Goal: Information Seeking & Learning: Learn about a topic

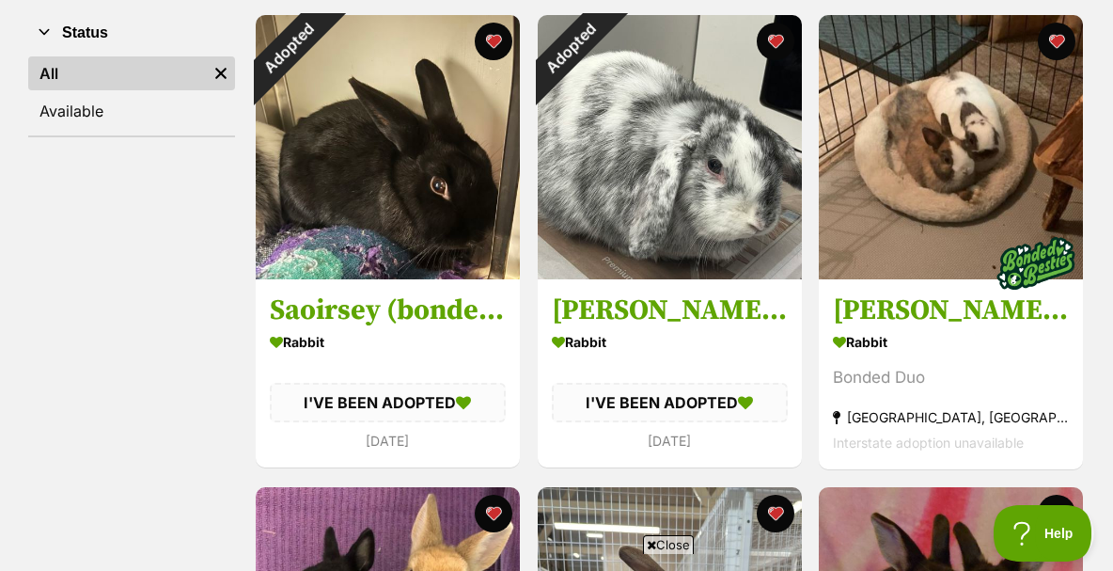
scroll to position [371, 0]
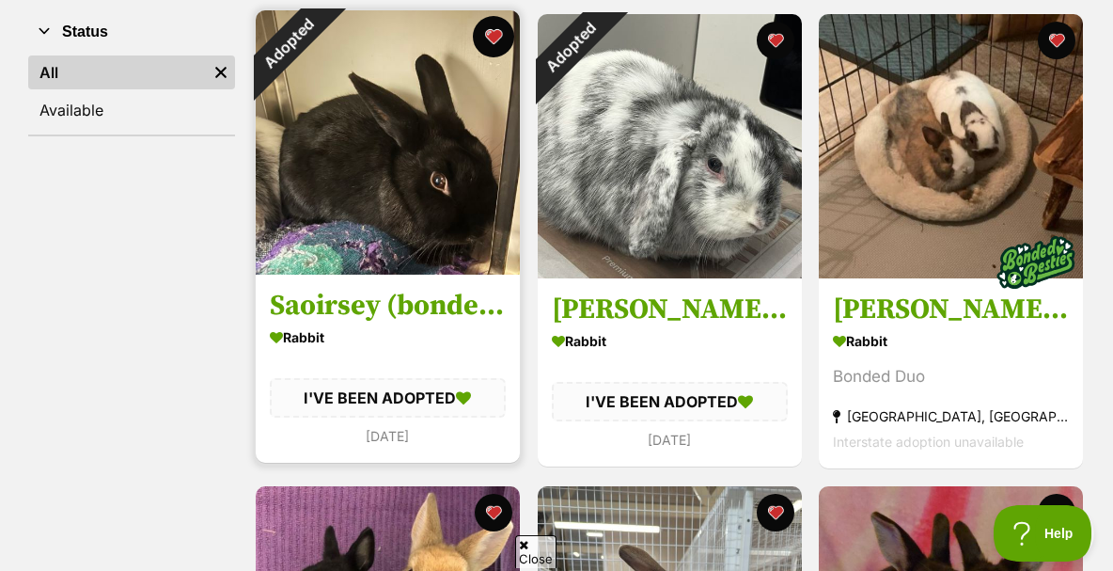
click at [496, 57] on button "favourite" at bounding box center [493, 36] width 41 height 41
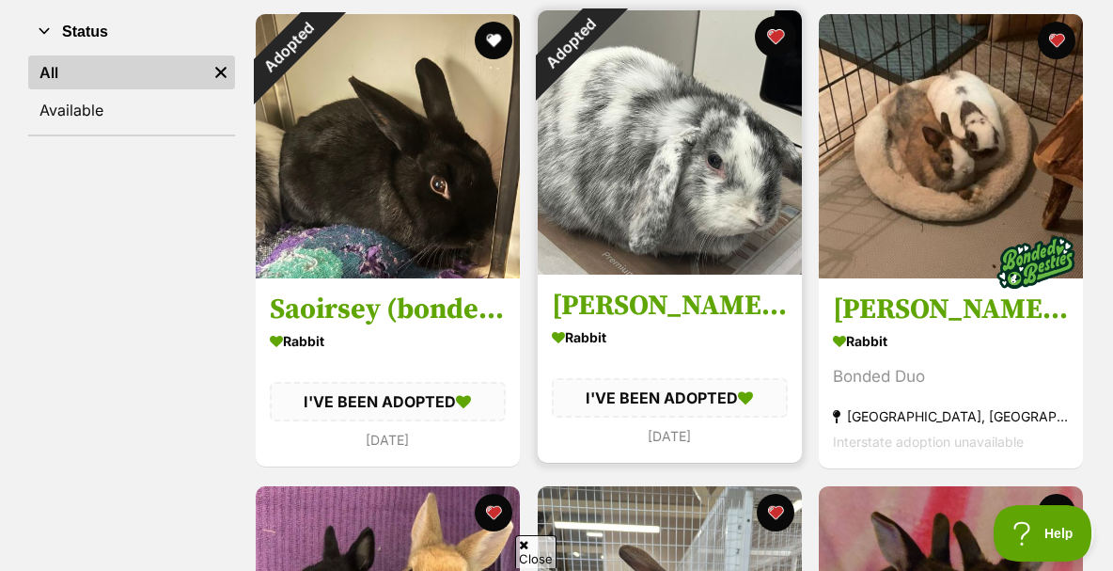
click at [772, 51] on button "favourite" at bounding box center [774, 36] width 41 height 41
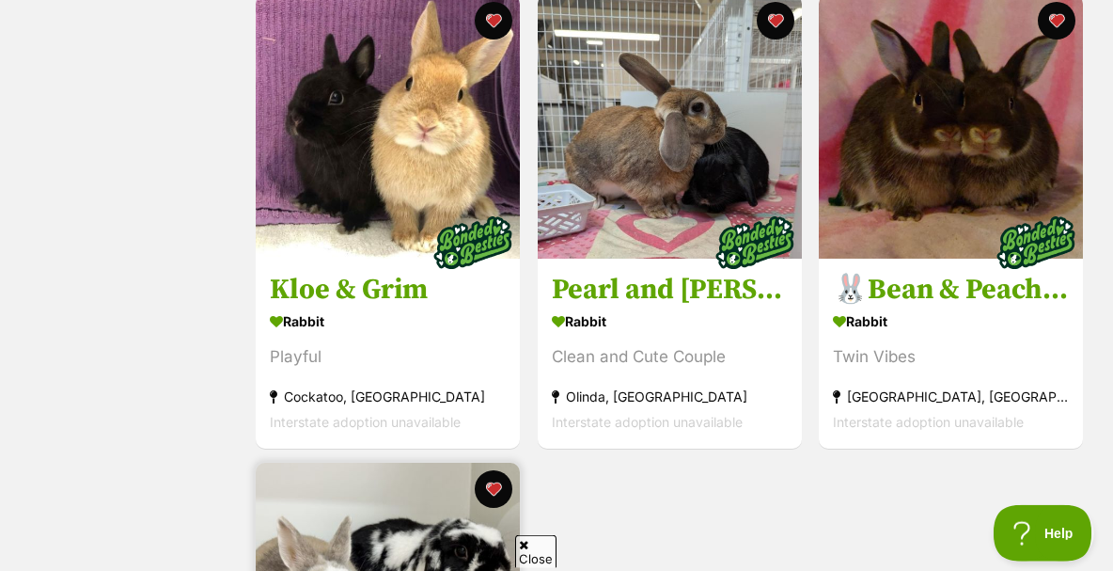
scroll to position [859, 0]
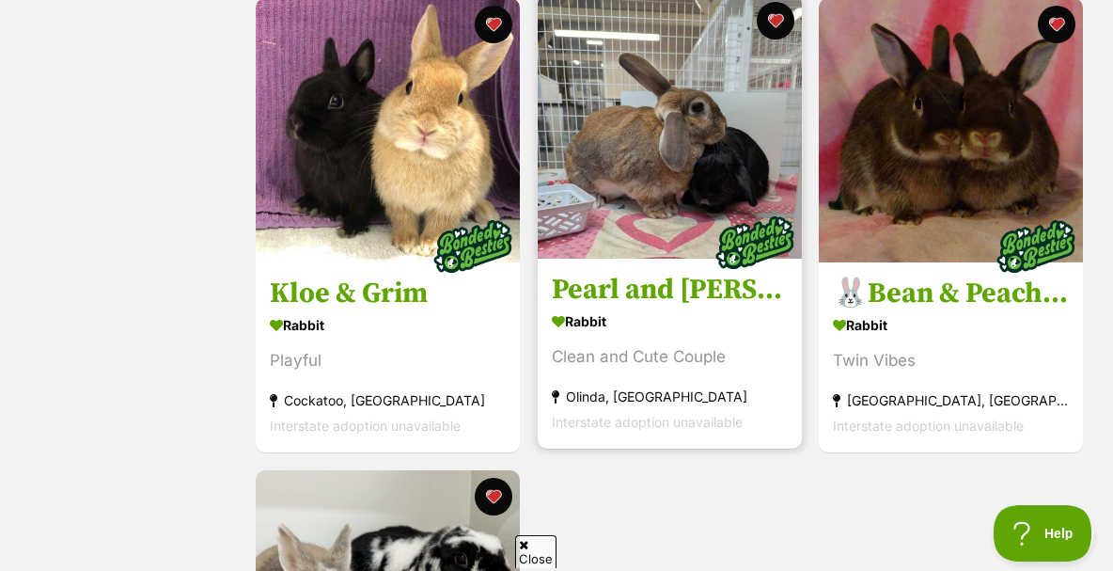
click at [734, 215] on img at bounding box center [754, 243] width 94 height 94
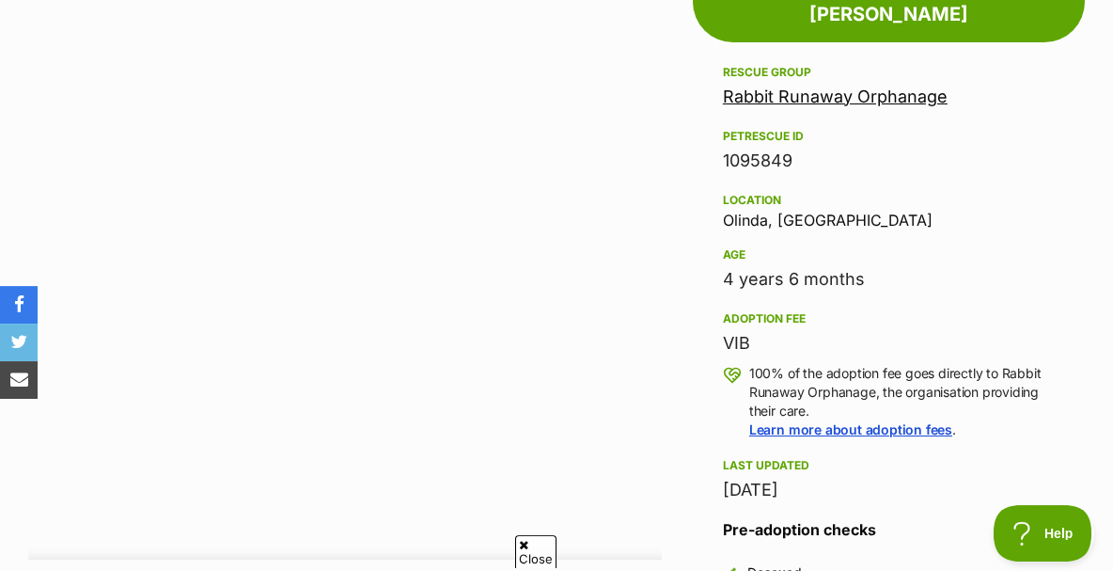
scroll to position [1098, 0]
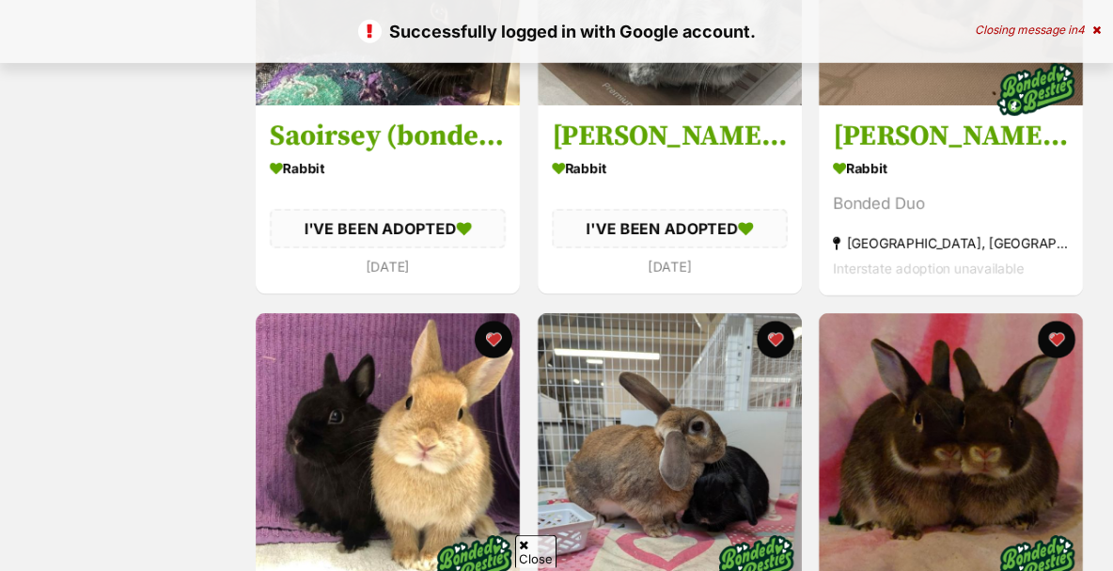
scroll to position [544, 0]
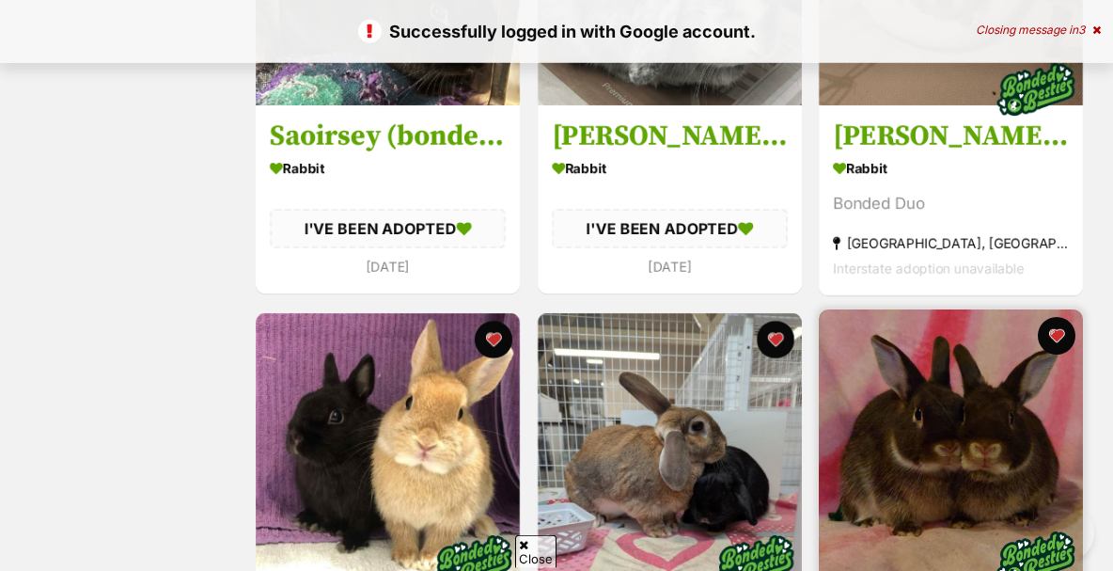
click at [1003, 444] on img at bounding box center [951, 441] width 264 height 264
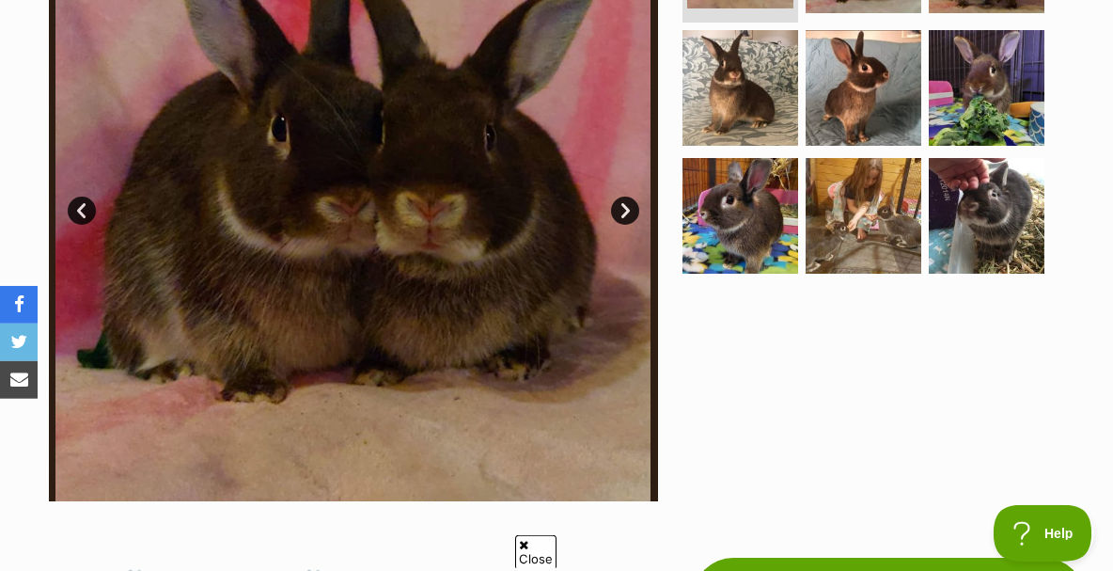
scroll to position [544, 0]
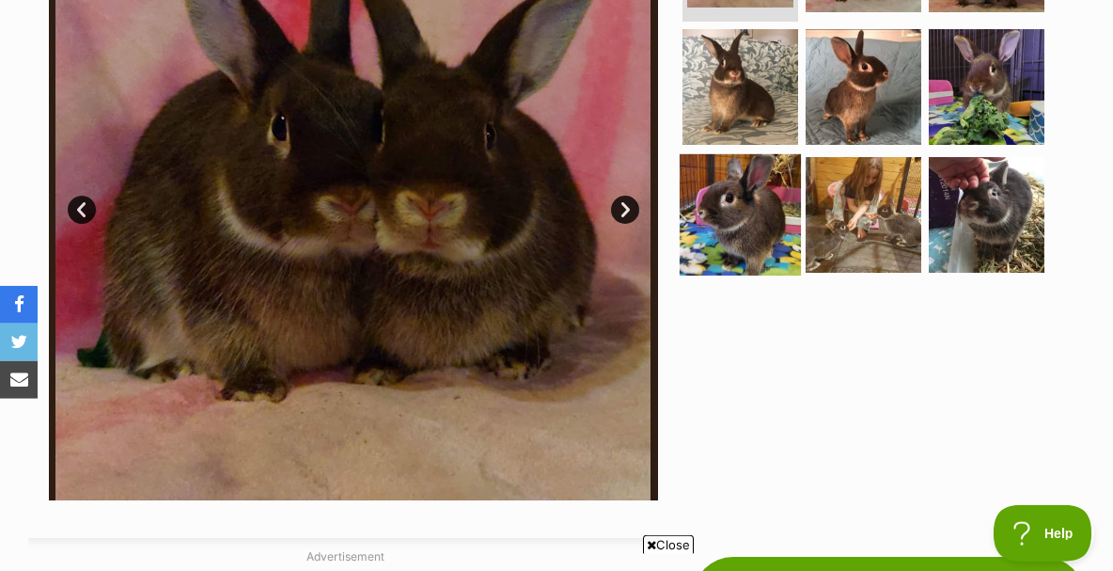
click at [766, 207] on img at bounding box center [740, 214] width 121 height 121
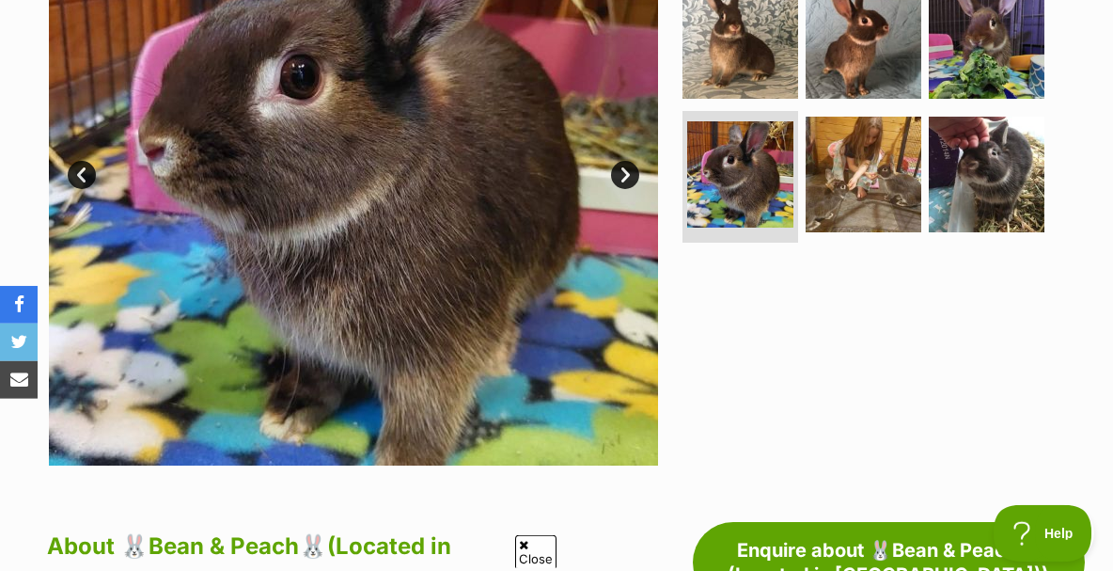
scroll to position [0, 0]
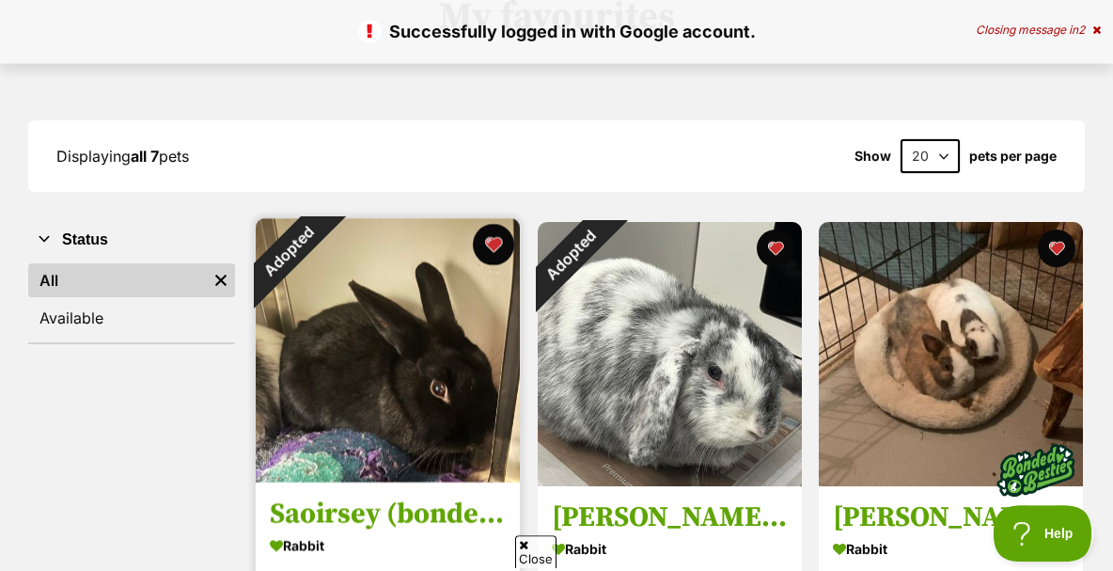
click at [494, 261] on button "favourite" at bounding box center [493, 244] width 41 height 41
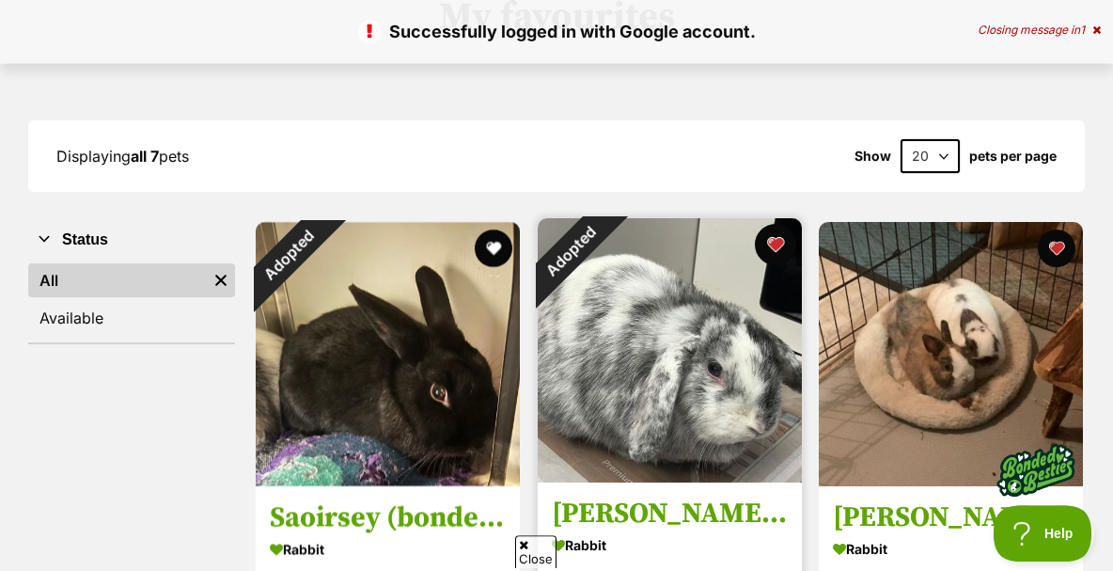
click at [771, 261] on button "favourite" at bounding box center [774, 244] width 41 height 41
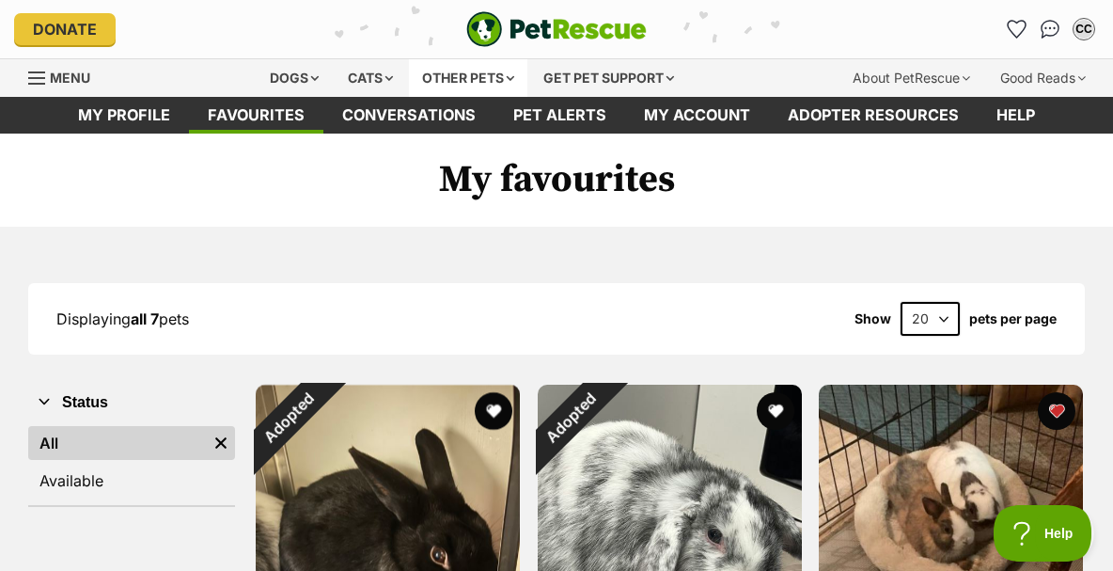
click at [528, 69] on div "Other pets" at bounding box center [468, 78] width 118 height 38
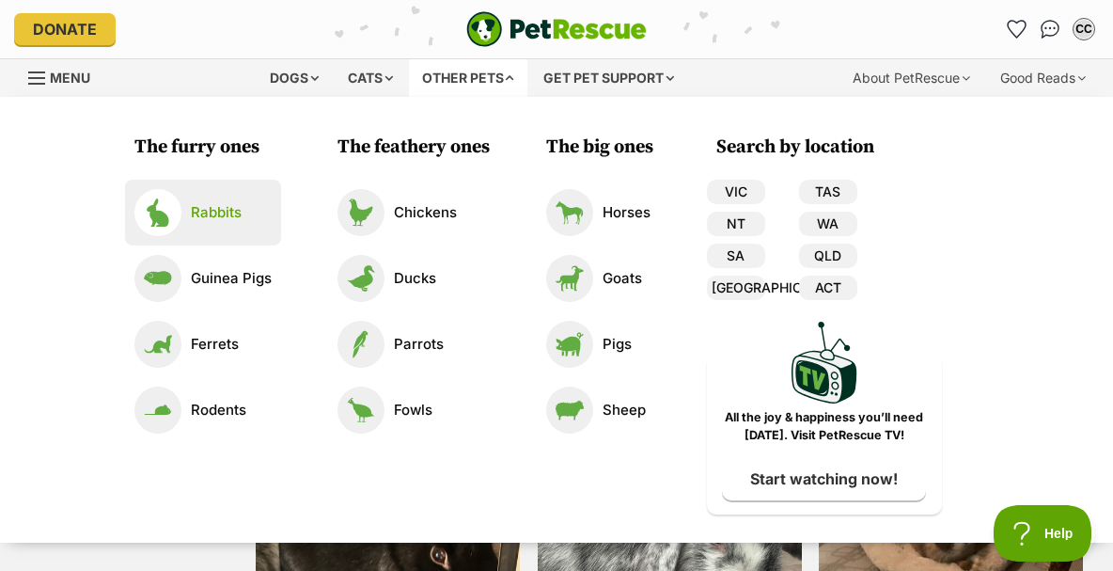
click at [184, 213] on link "Rabbits" at bounding box center [202, 212] width 137 height 47
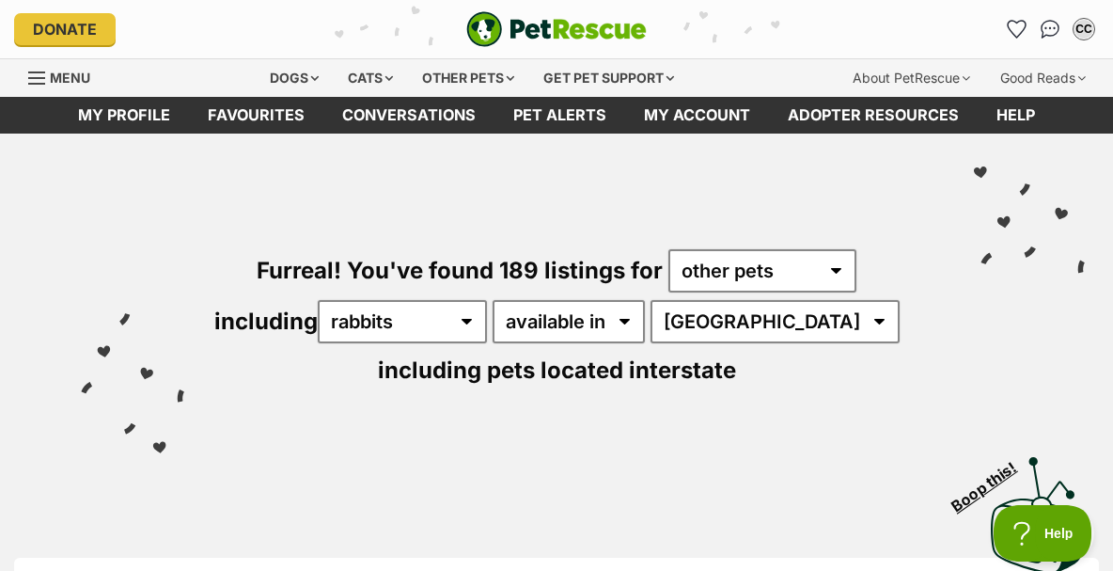
click at [76, 83] on span "Menu" at bounding box center [70, 78] width 40 height 16
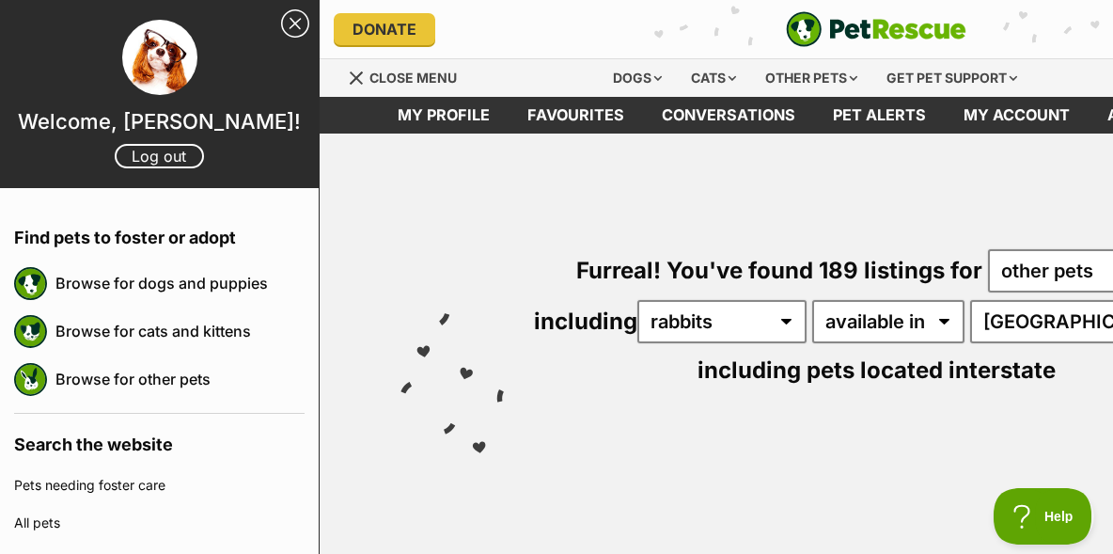
click at [154, 72] on img at bounding box center [159, 57] width 75 height 75
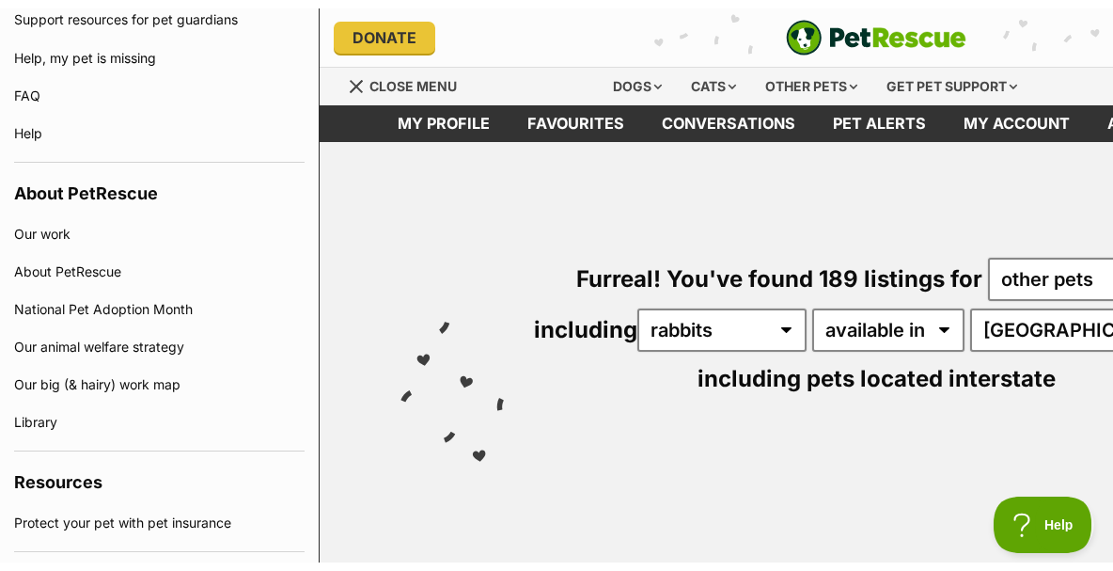
scroll to position [1232, 0]
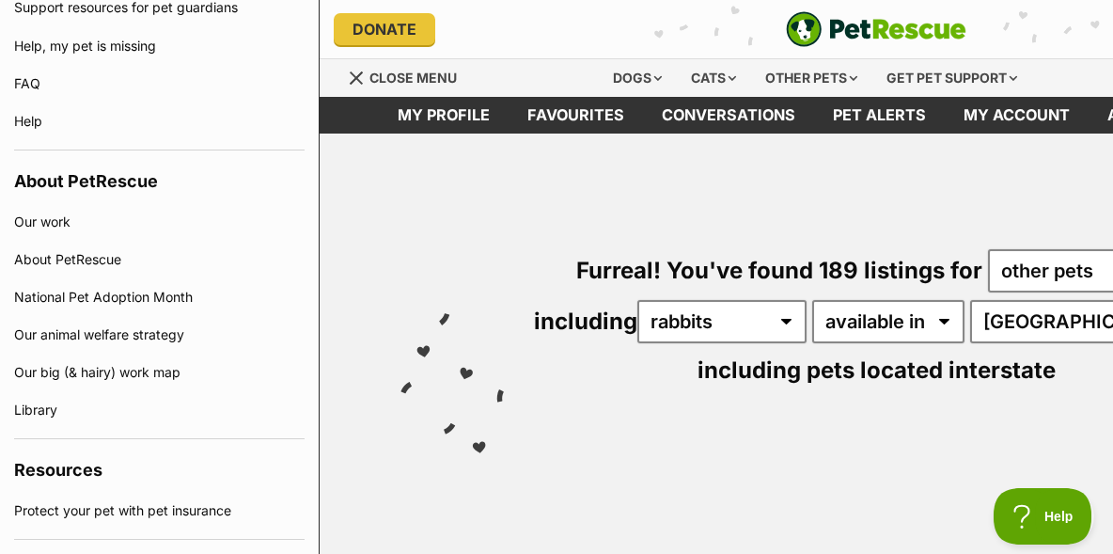
click at [366, 214] on div "Furreal! You've found 189 listings for any type of pet cats dogs other pets inc…" at bounding box center [876, 287] width 1057 height 307
click at [350, 81] on div "Menu" at bounding box center [357, 78] width 19 height 15
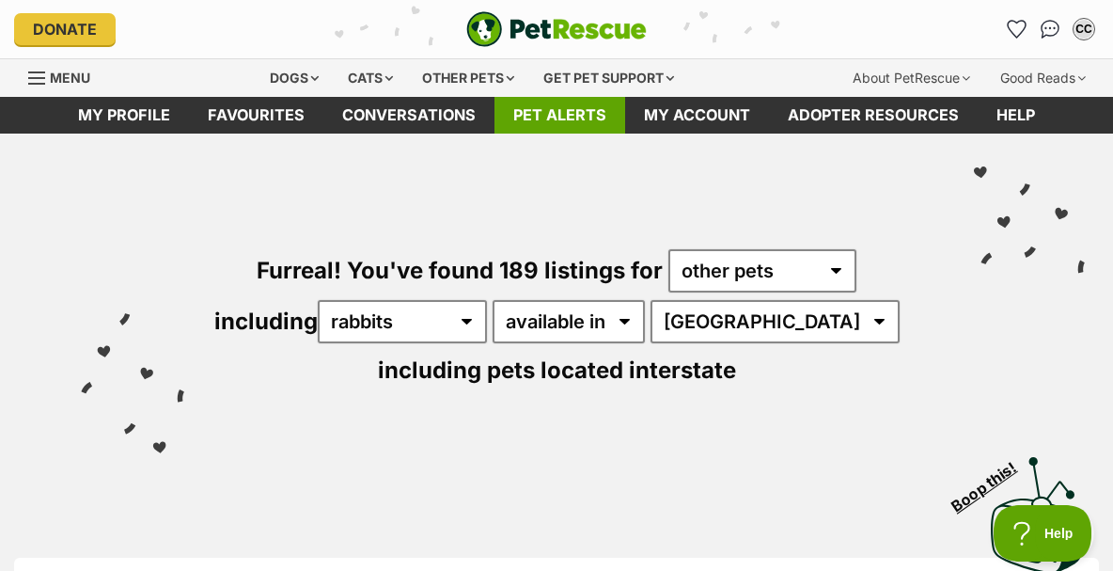
click at [578, 113] on link "Pet alerts" at bounding box center [560, 115] width 131 height 37
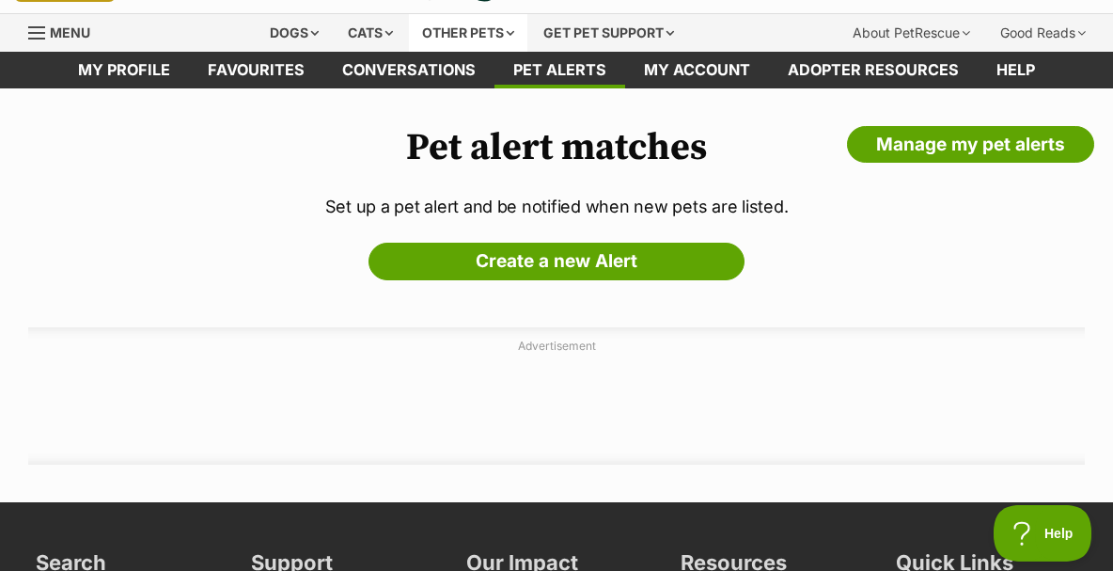
click at [528, 36] on div "Other pets" at bounding box center [468, 33] width 118 height 38
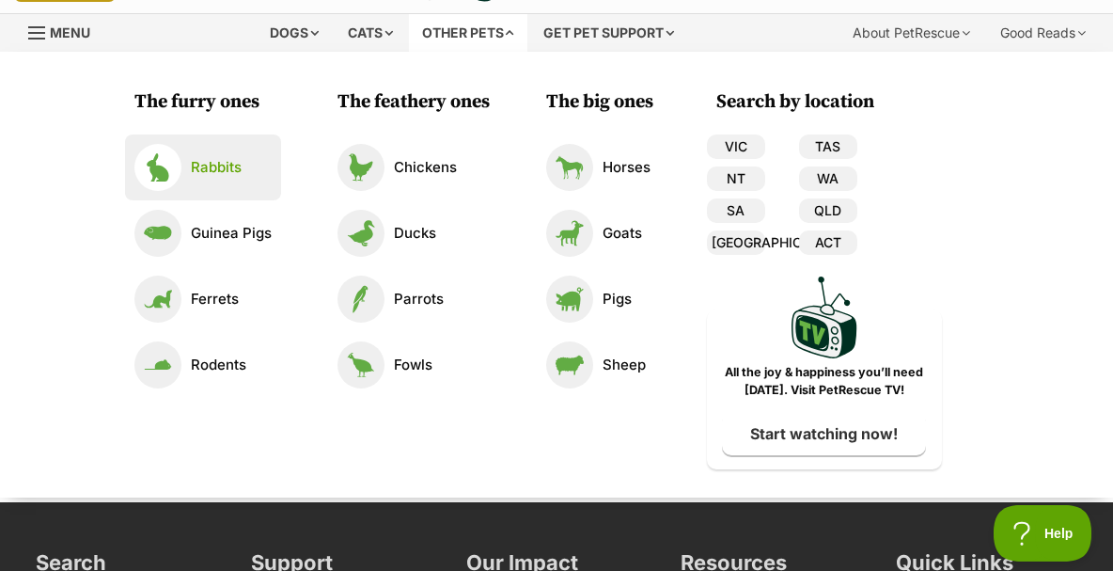
click at [228, 169] on p "Rabbits" at bounding box center [216, 168] width 51 height 22
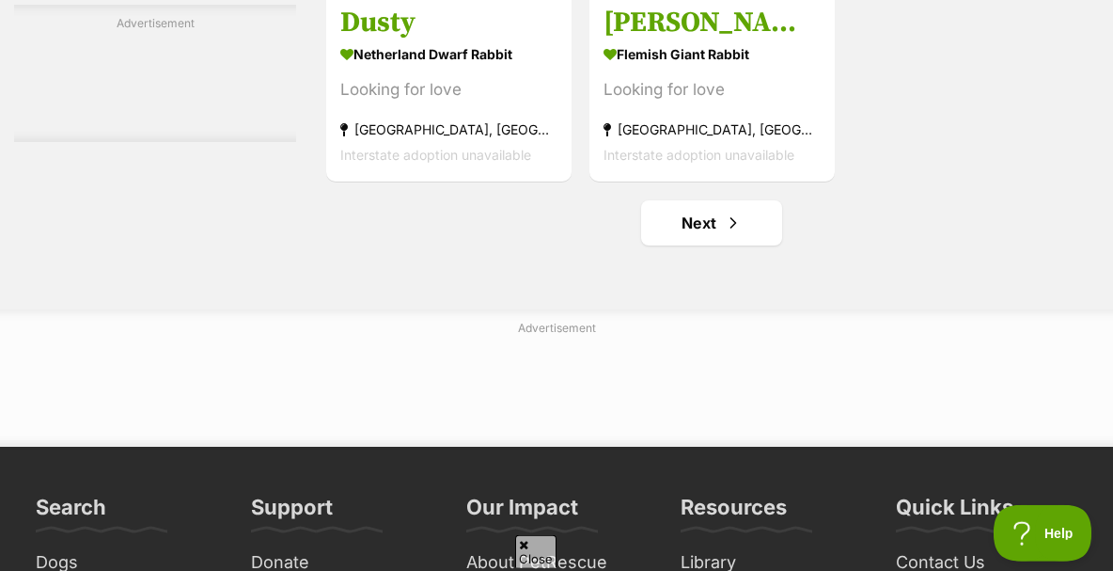
scroll to position [4191, 0]
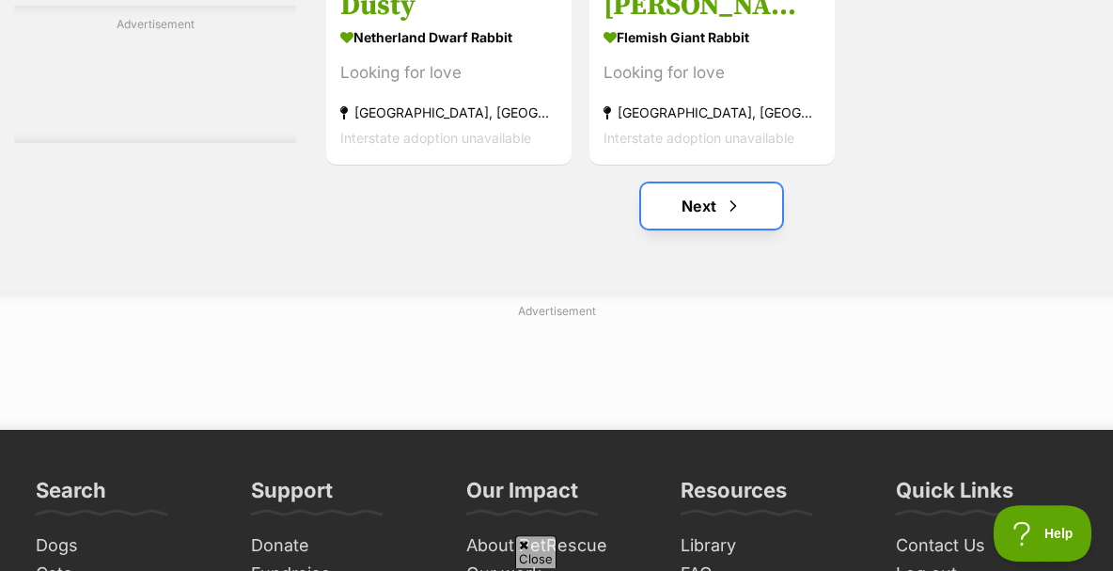
click at [715, 224] on link "Next" at bounding box center [711, 205] width 141 height 45
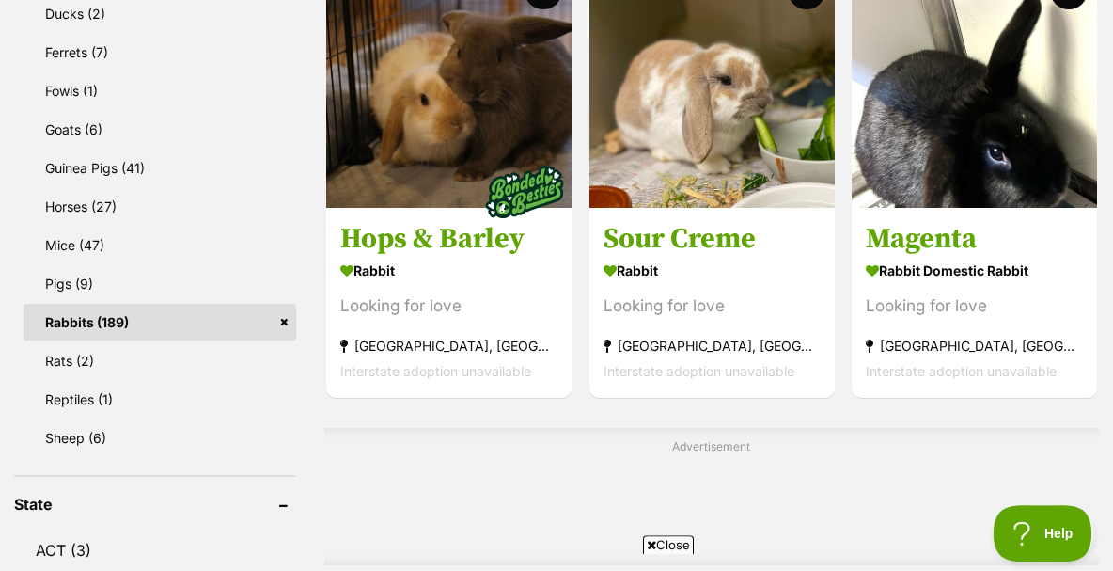
scroll to position [1153, 0]
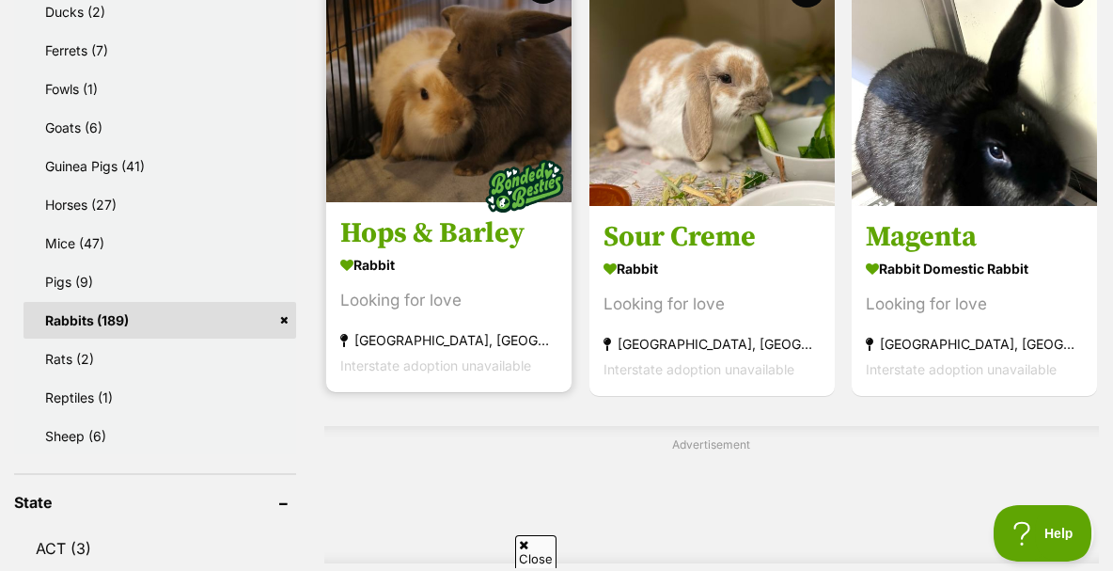
click at [480, 129] on img at bounding box center [448, 79] width 245 height 245
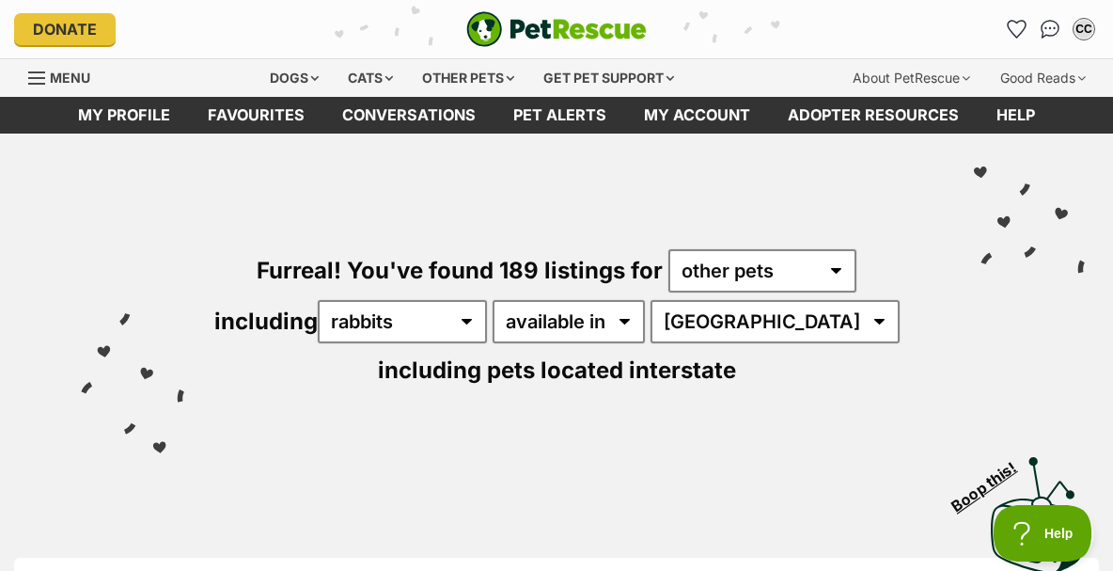
select select "VIC"
click option "VIC" at bounding box center [0, 0] width 0 height 0
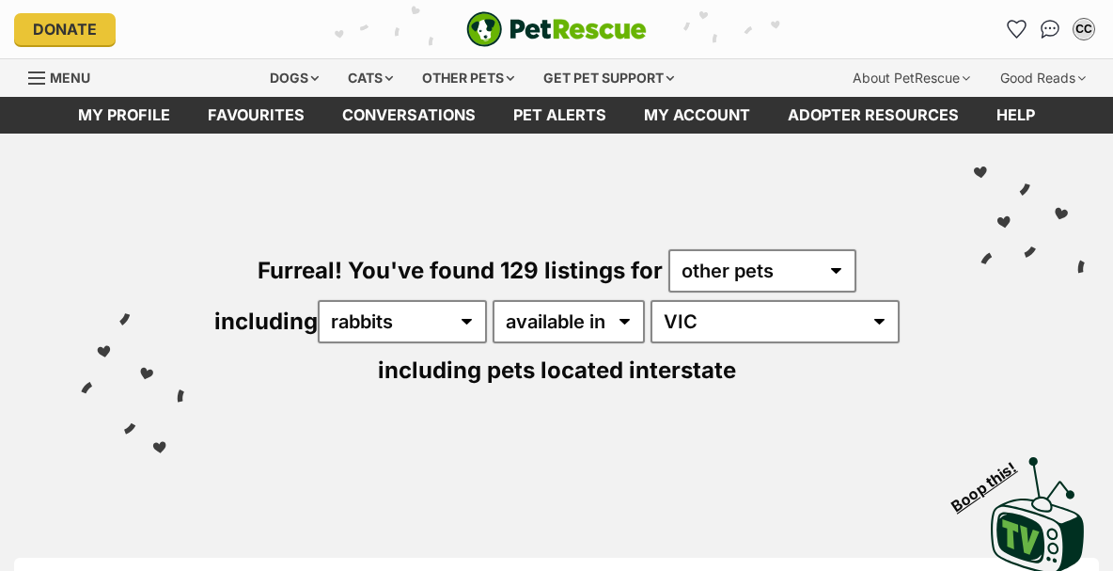
select select "60"
click option "60" at bounding box center [0, 0] width 0 height 0
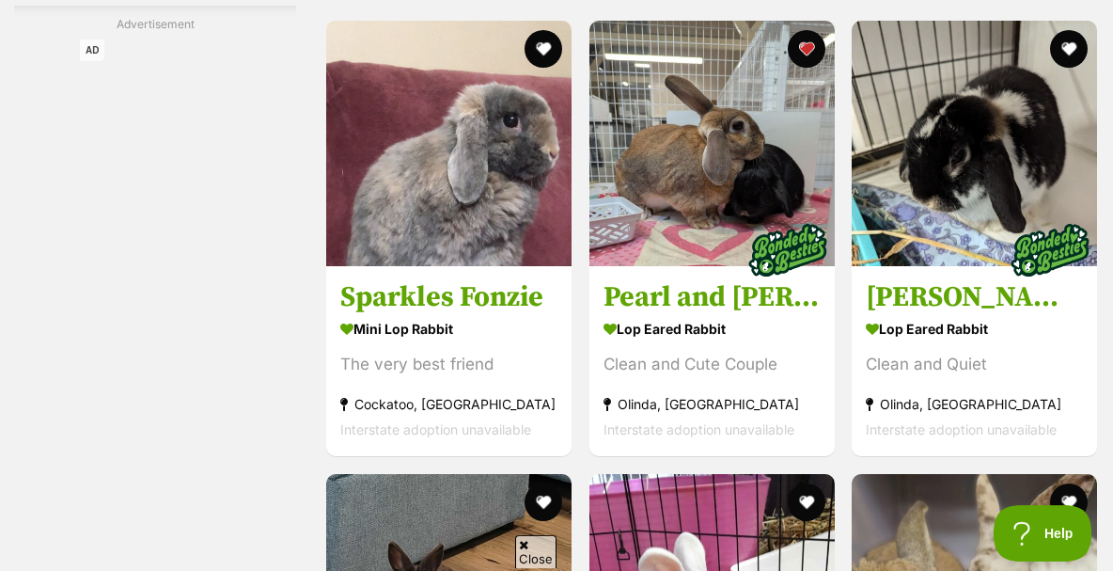
scroll to position [6085, 0]
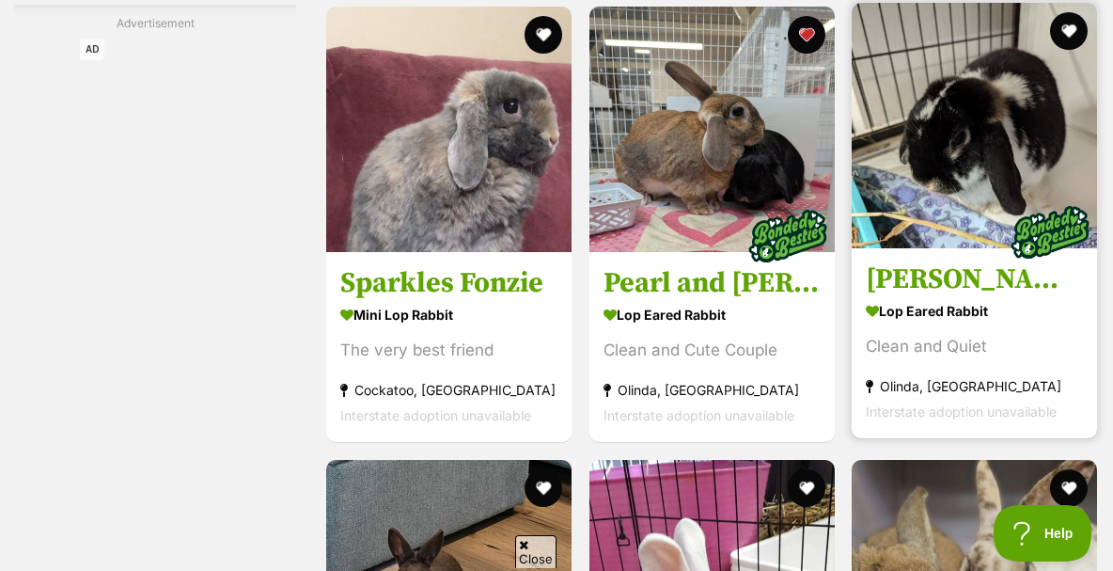
click at [923, 196] on img at bounding box center [974, 125] width 245 height 245
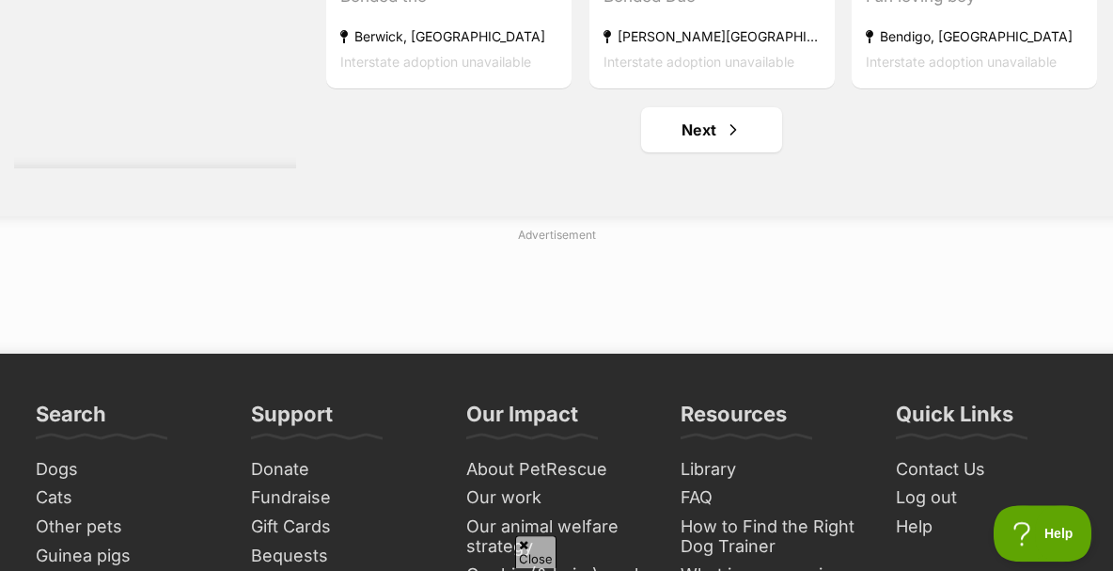
scroll to position [11239, 0]
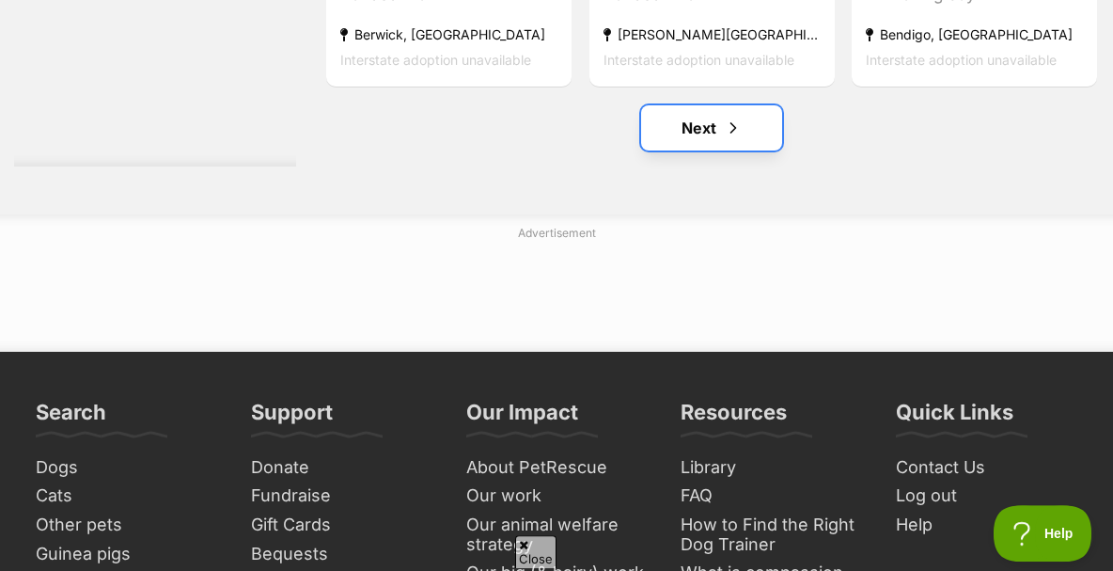
click at [710, 141] on link "Next" at bounding box center [711, 127] width 141 height 45
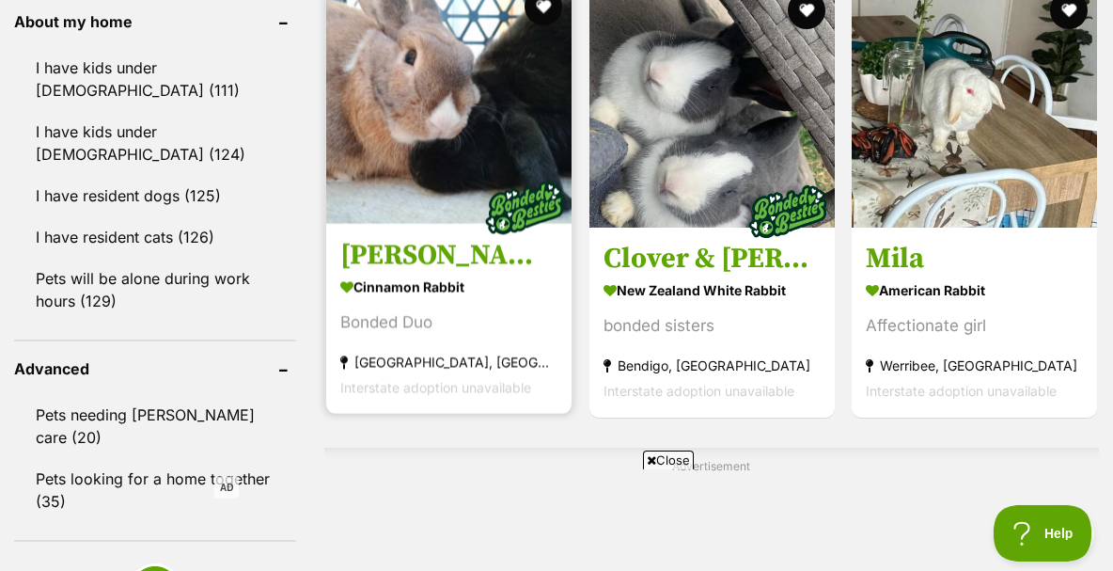
scroll to position [2216, 0]
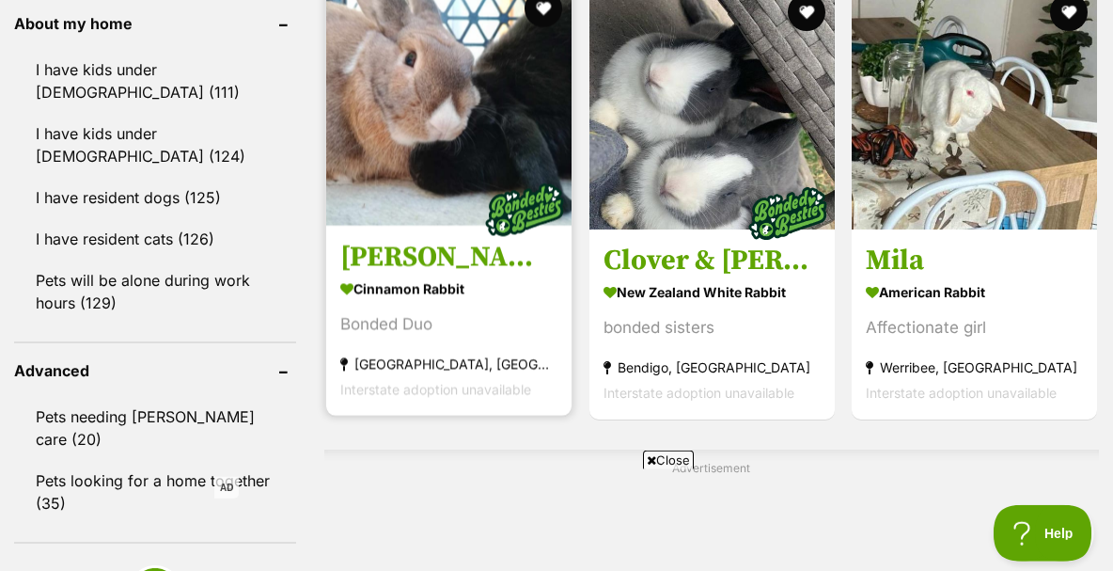
click at [450, 167] on img at bounding box center [448, 102] width 245 height 245
click at [552, 275] on h3 "Quinn & Ruby Destiny" at bounding box center [448, 257] width 217 height 36
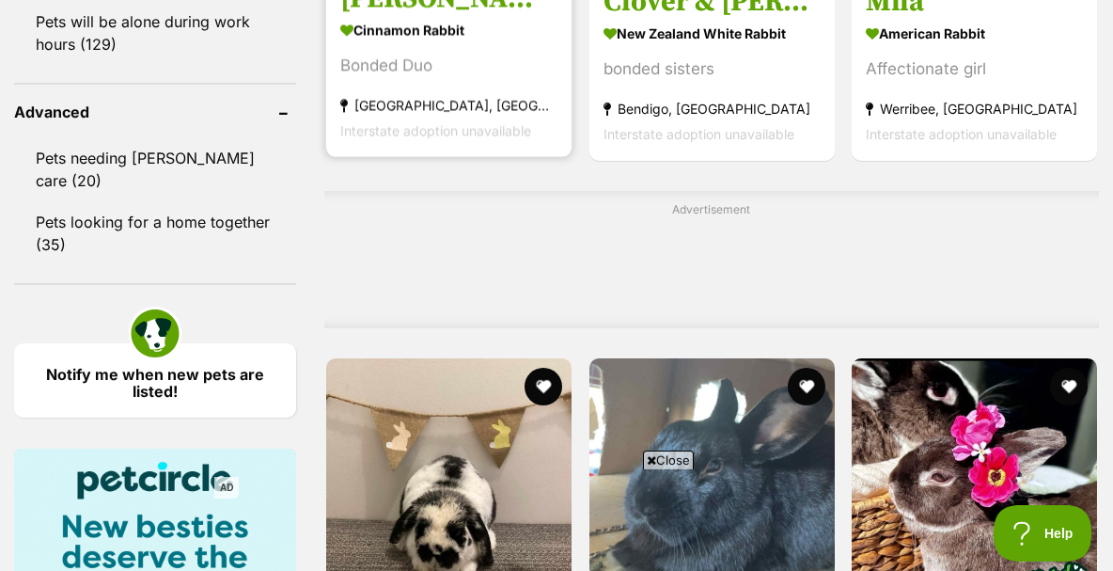
scroll to position [2552, 0]
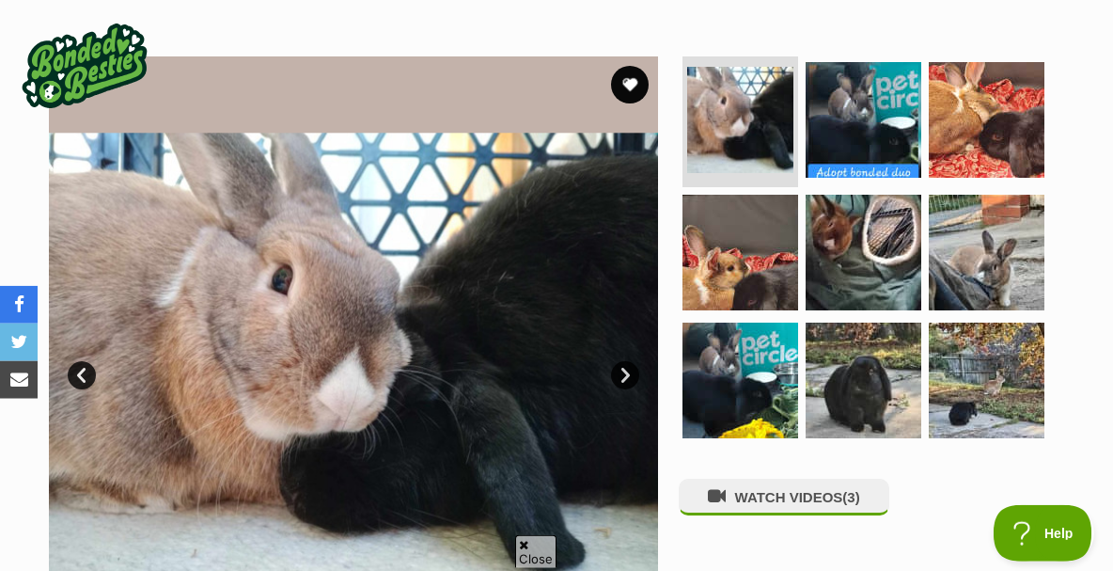
scroll to position [158, 0]
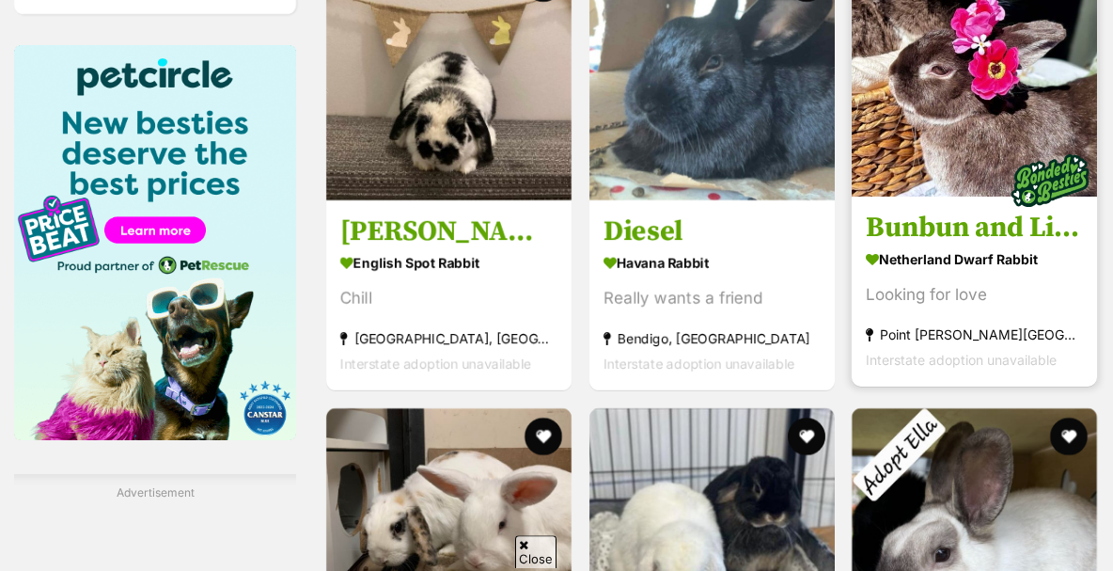
scroll to position [2878, 0]
click at [925, 184] on img at bounding box center [974, 73] width 245 height 245
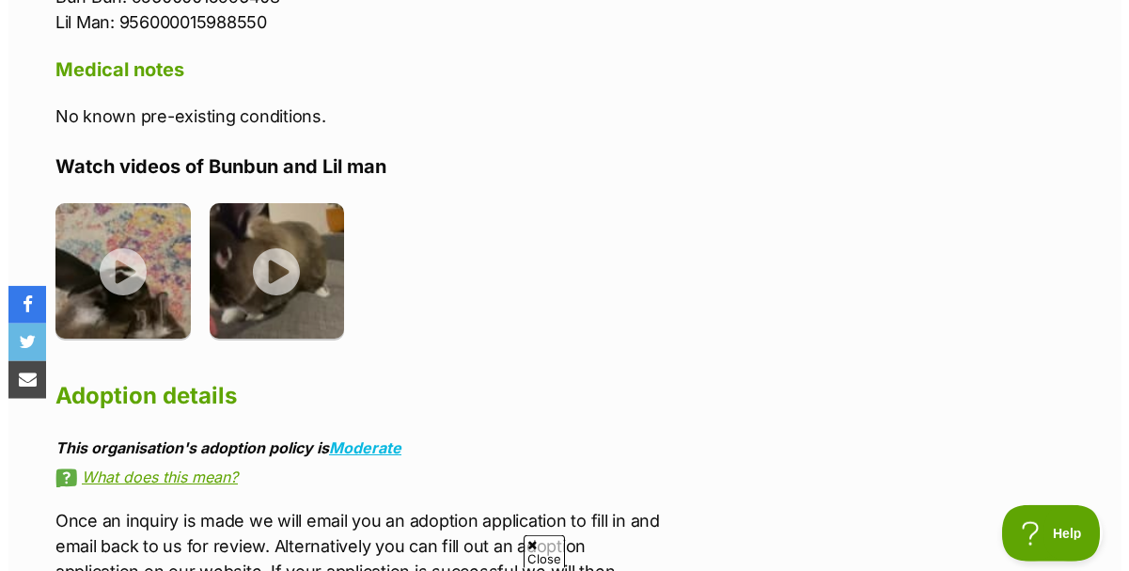
scroll to position [2521, 0]
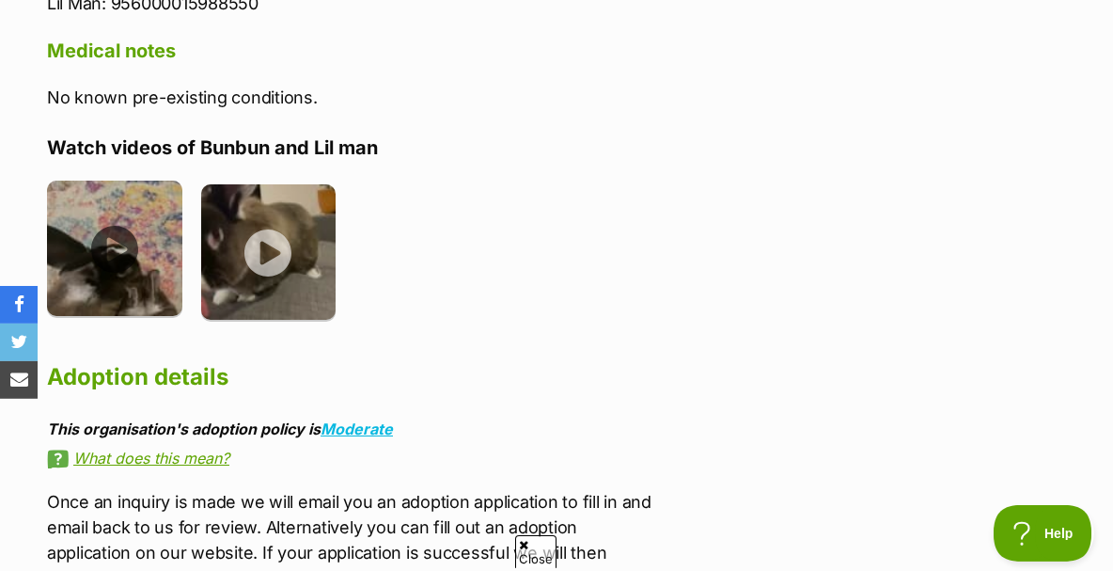
click at [117, 211] on img at bounding box center [114, 248] width 135 height 135
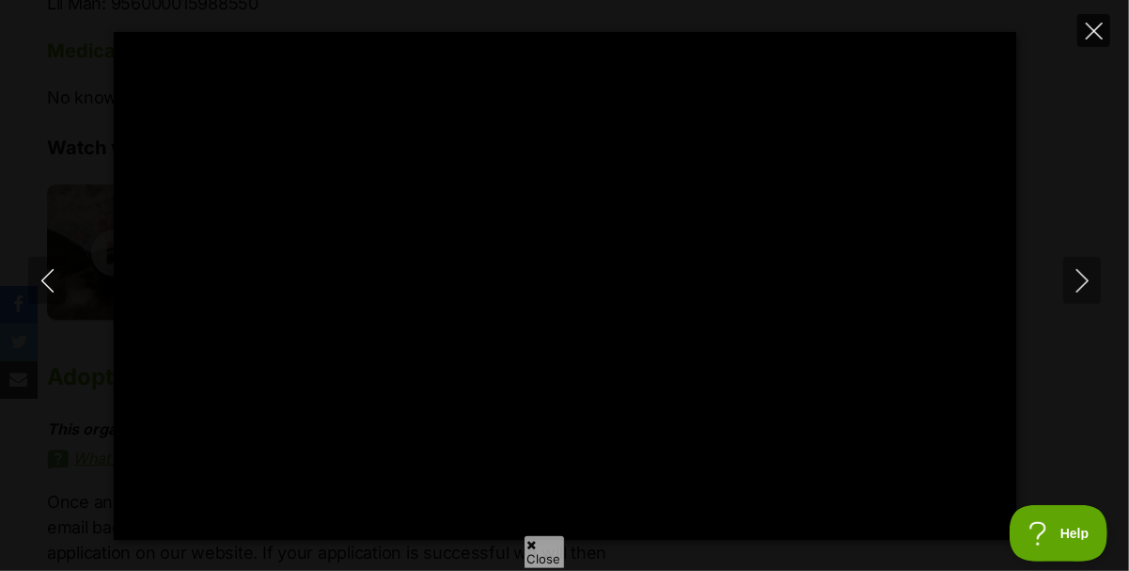
click at [1099, 26] on icon "Close" at bounding box center [1094, 31] width 17 height 17
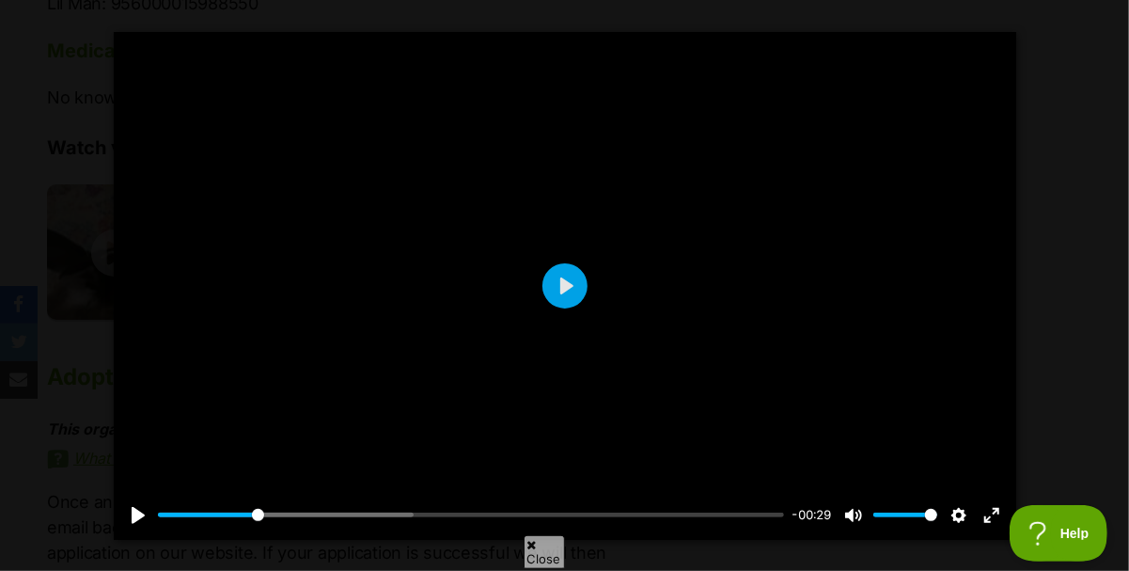
type input "16.17"
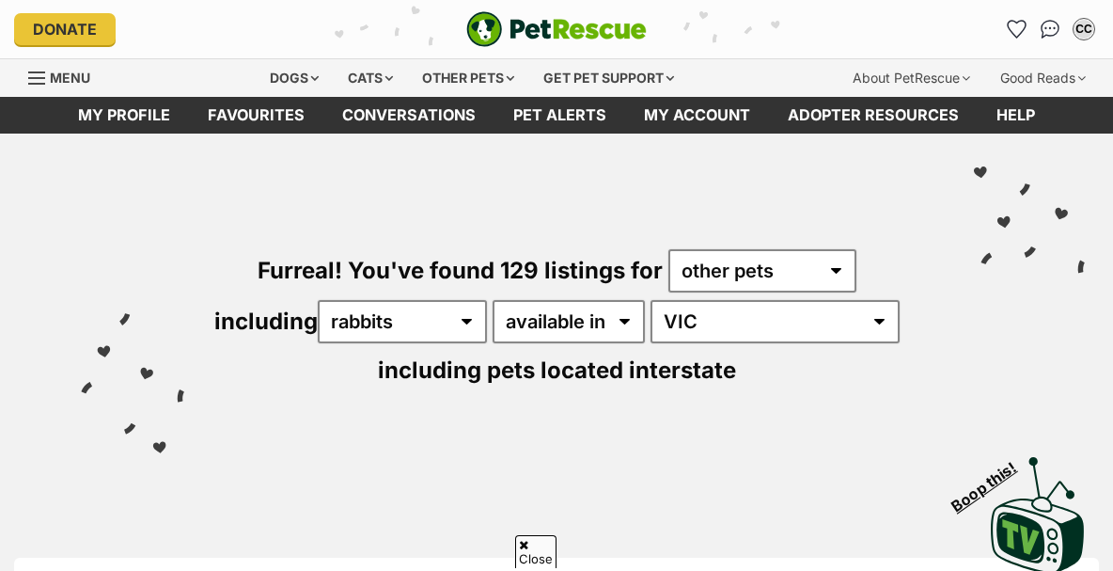
scroll to position [2928, 0]
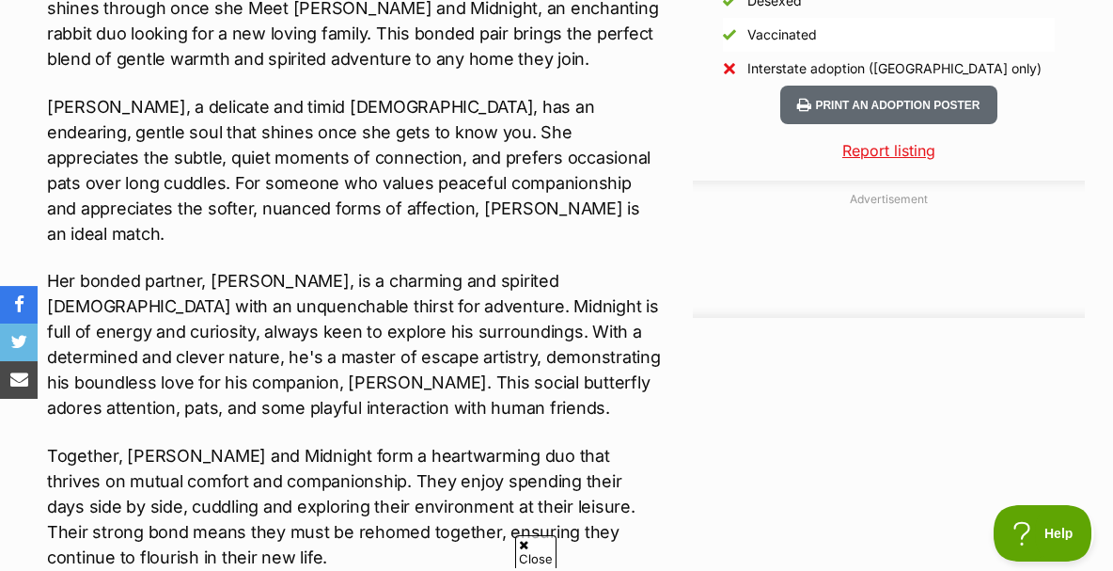
scroll to position [1799, 0]
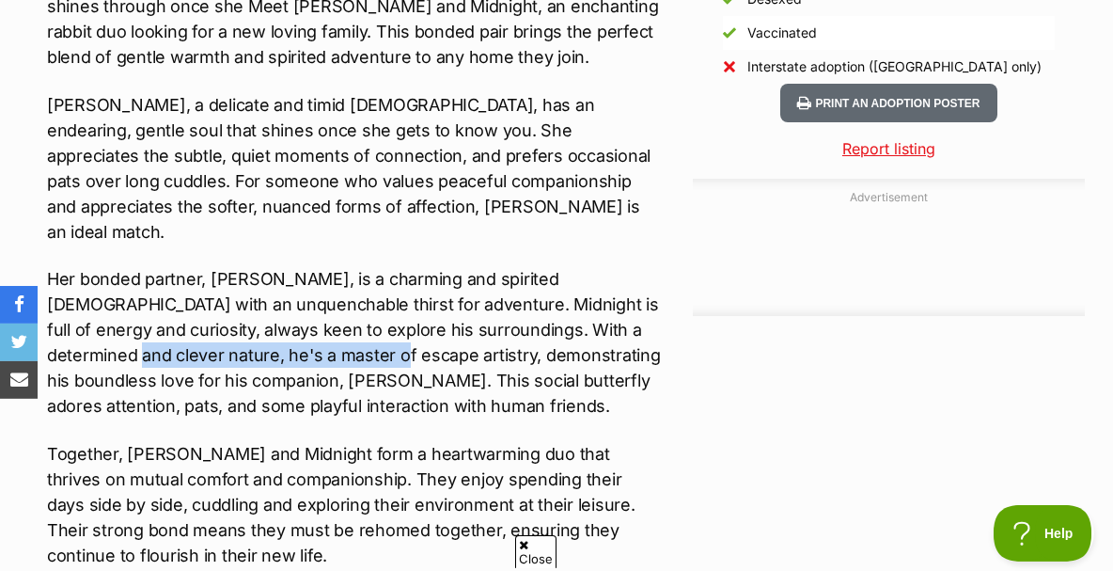
drag, startPoint x: 46, startPoint y: 348, endPoint x: 306, endPoint y: 345, distance: 259.6
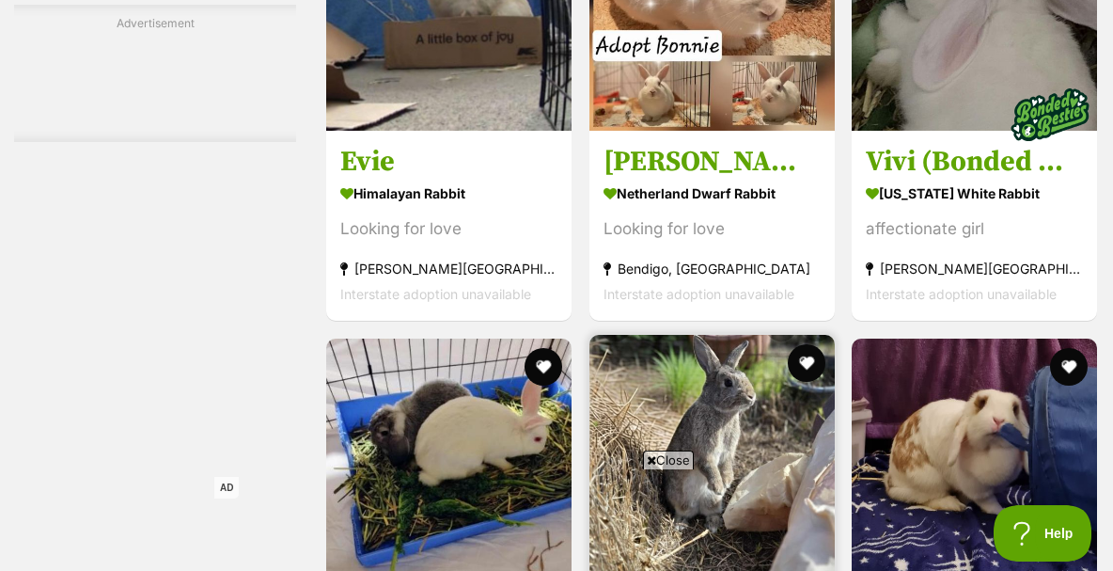
scroll to position [5128, 0]
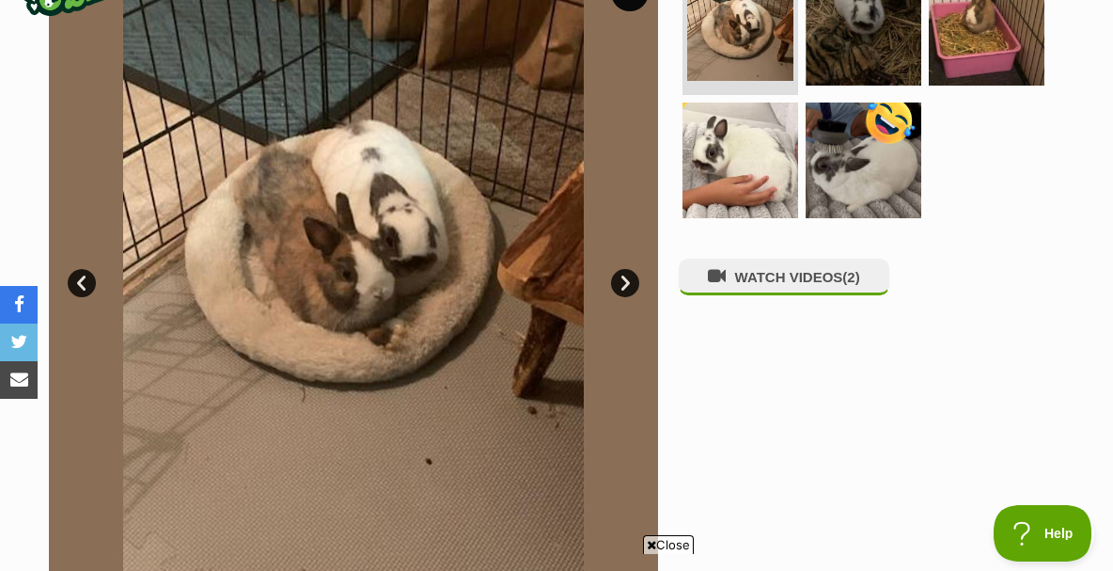
scroll to position [468, 0]
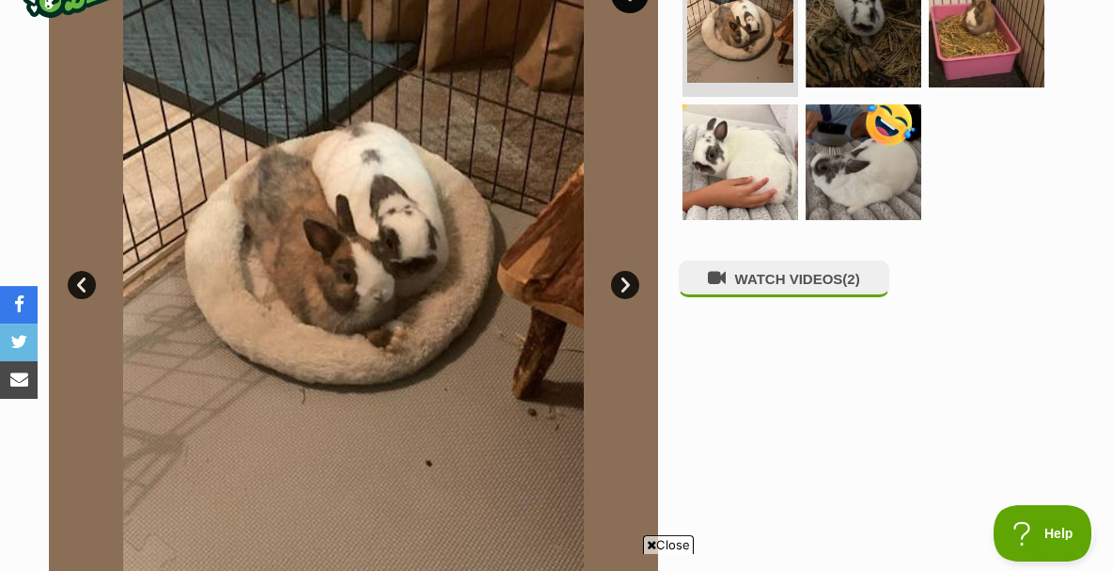
click at [620, 271] on link "Next" at bounding box center [625, 285] width 28 height 28
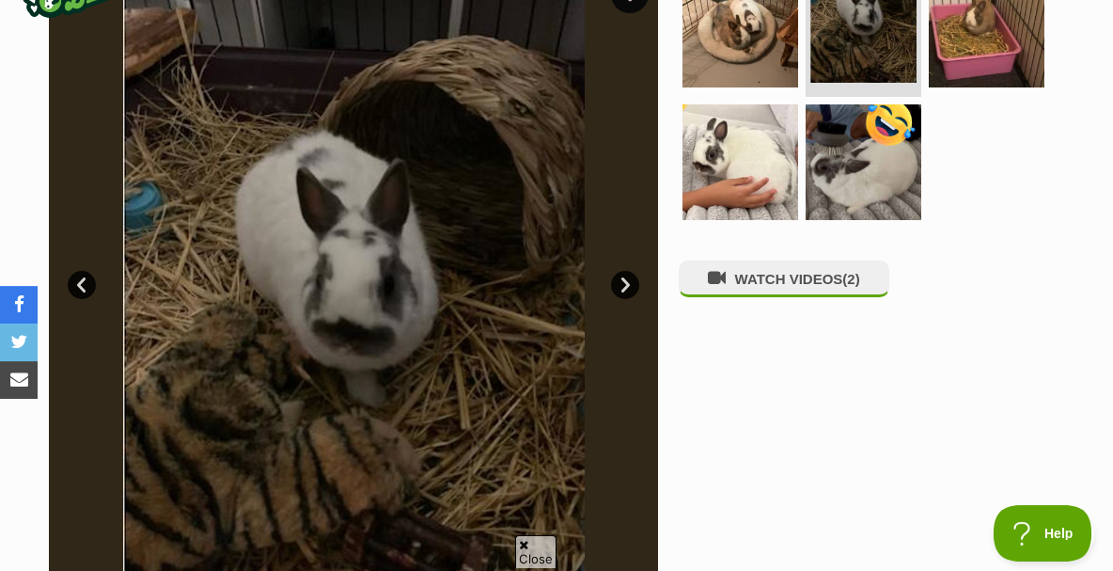
click at [620, 271] on link "Next" at bounding box center [625, 285] width 28 height 28
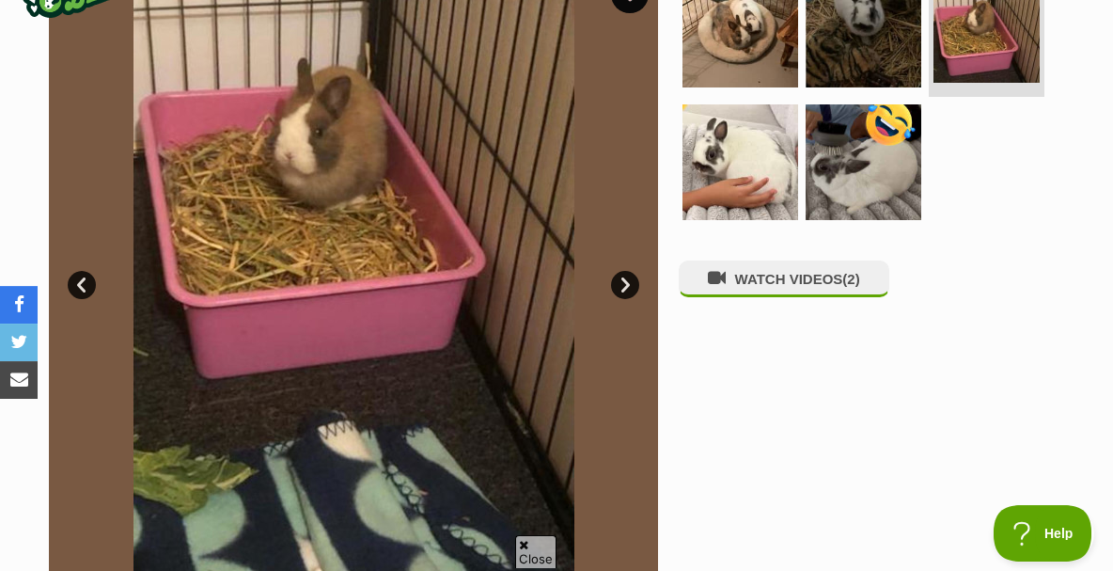
click at [620, 271] on link "Next" at bounding box center [625, 285] width 28 height 28
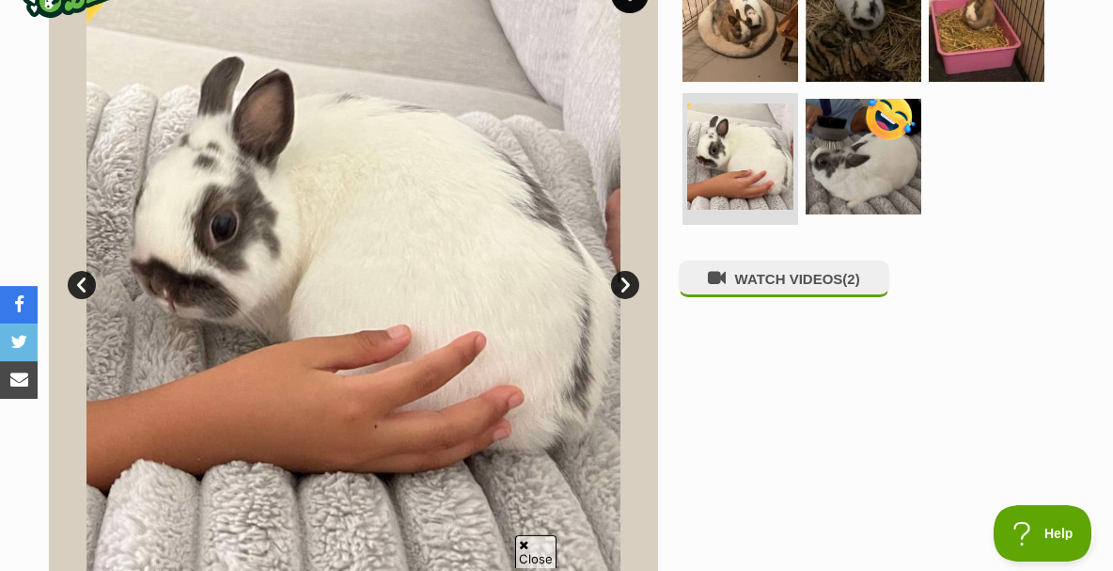
click at [620, 271] on link "Next" at bounding box center [625, 285] width 28 height 28
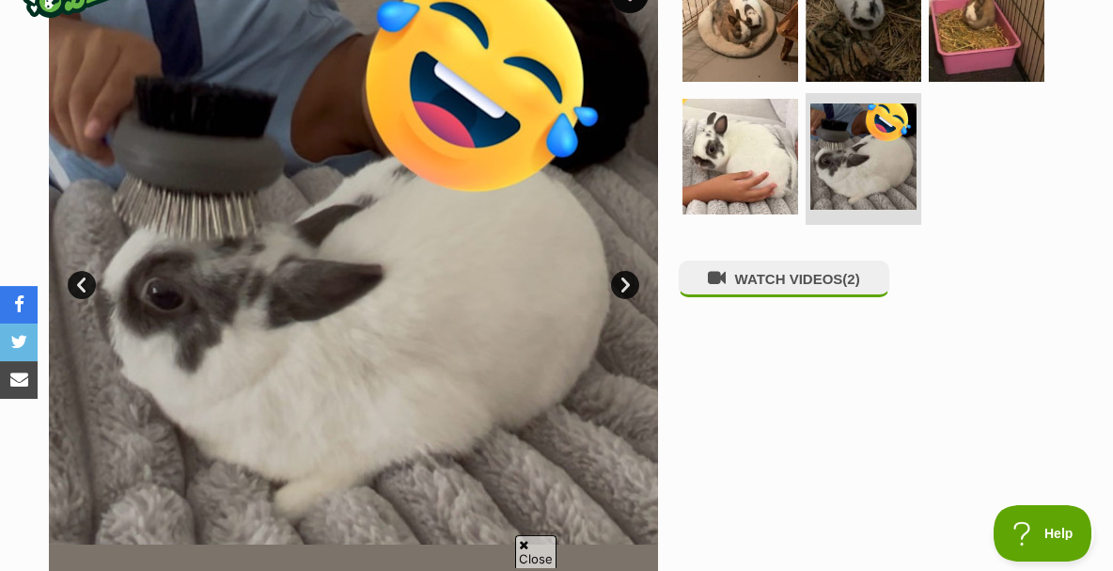
click at [620, 271] on link "Next" at bounding box center [625, 285] width 28 height 28
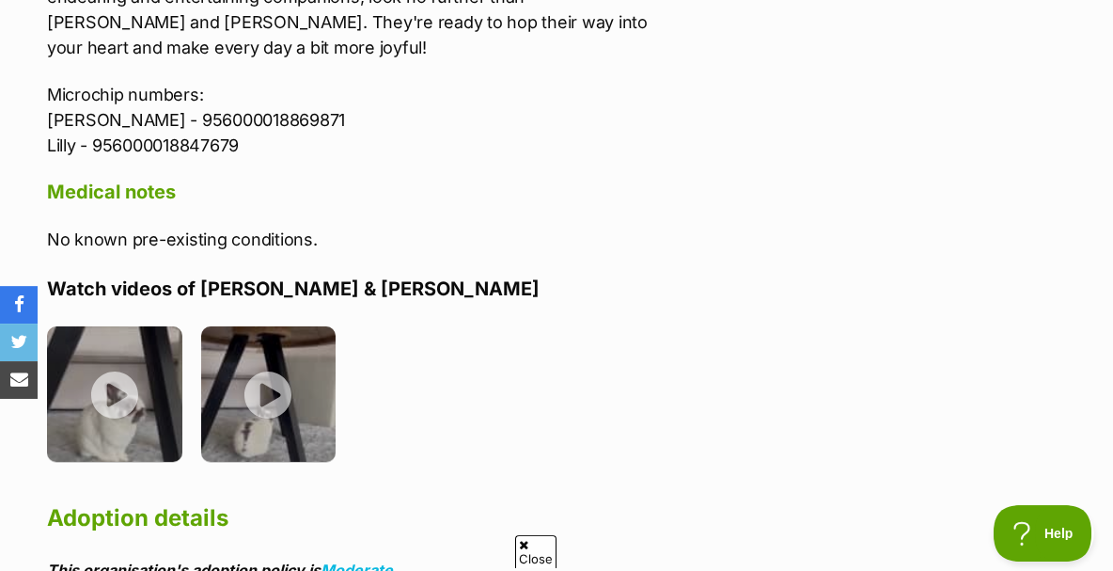
scroll to position [2326, 0]
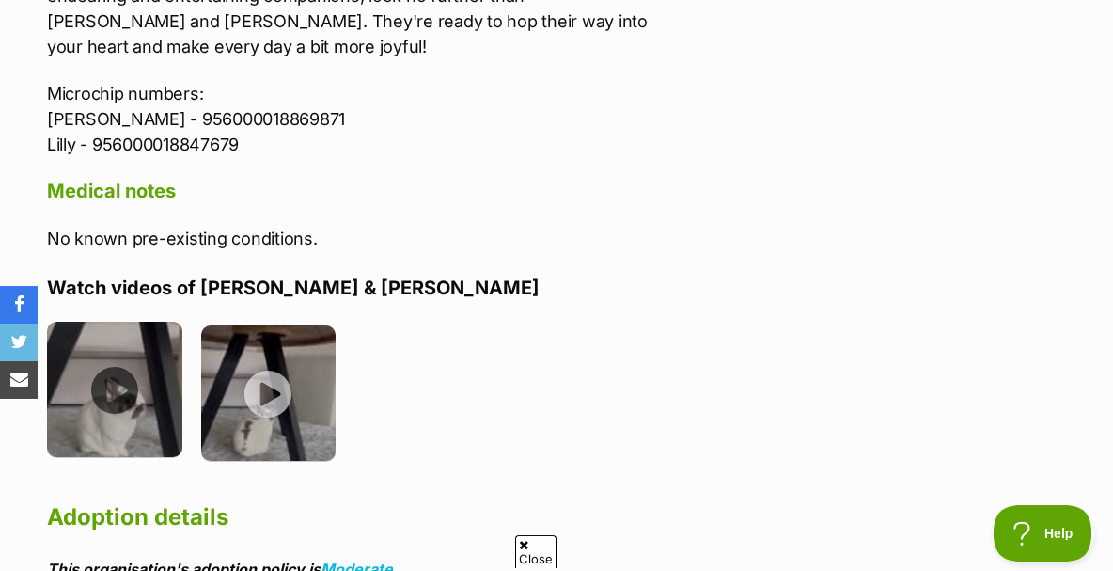
click at [106, 322] on img at bounding box center [114, 389] width 135 height 135
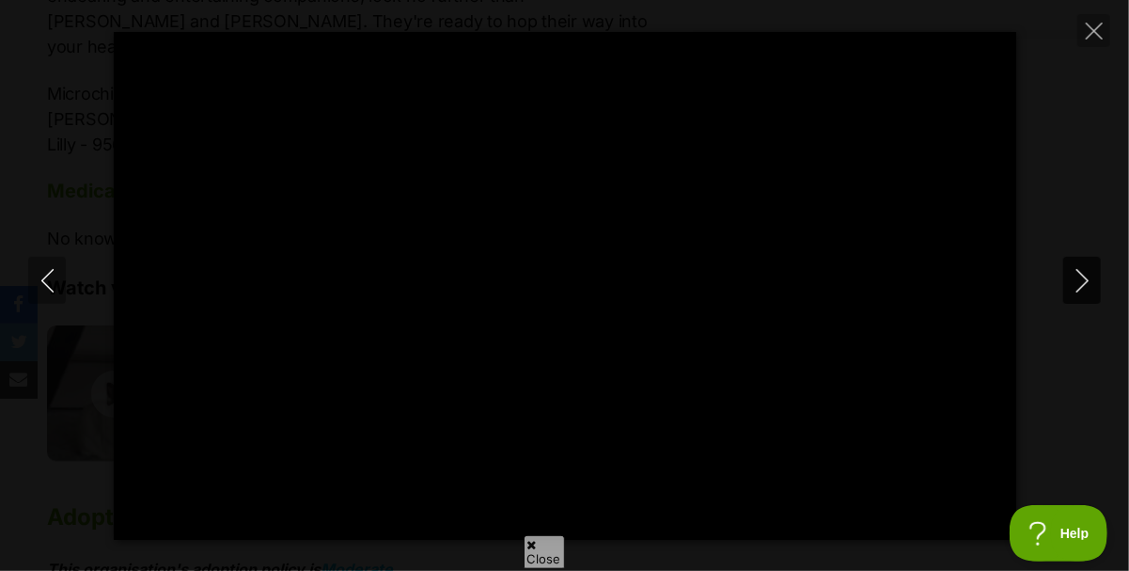
type input "100.00"
click at [1082, 277] on icon "Next" at bounding box center [1083, 281] width 24 height 24
type input "100.00"
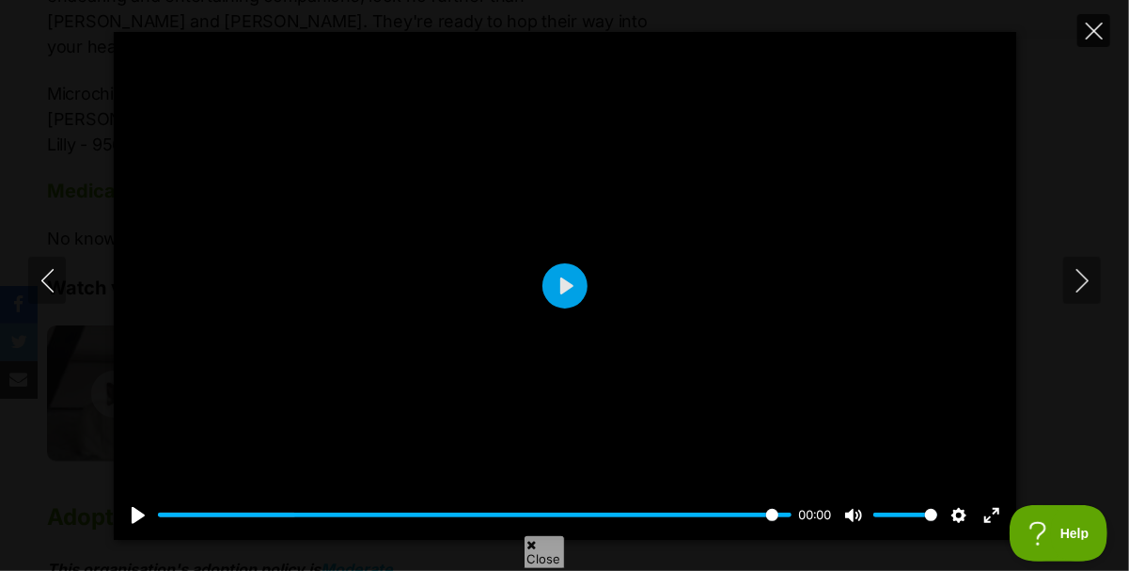
click at [1098, 31] on icon "Close" at bounding box center [1094, 31] width 17 height 17
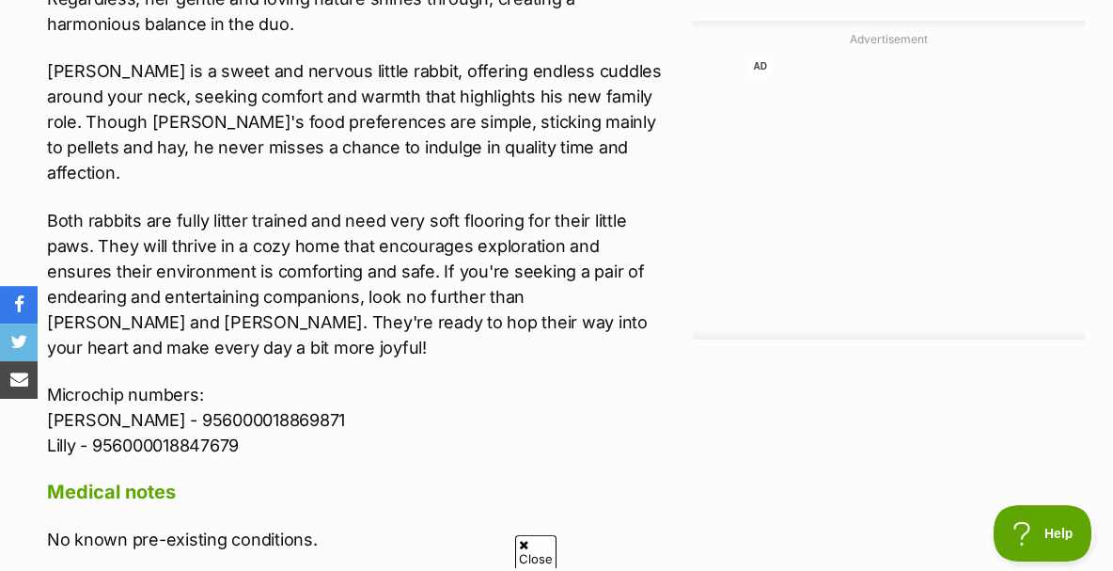
scroll to position [1994, 0]
